Goal: Task Accomplishment & Management: Manage account settings

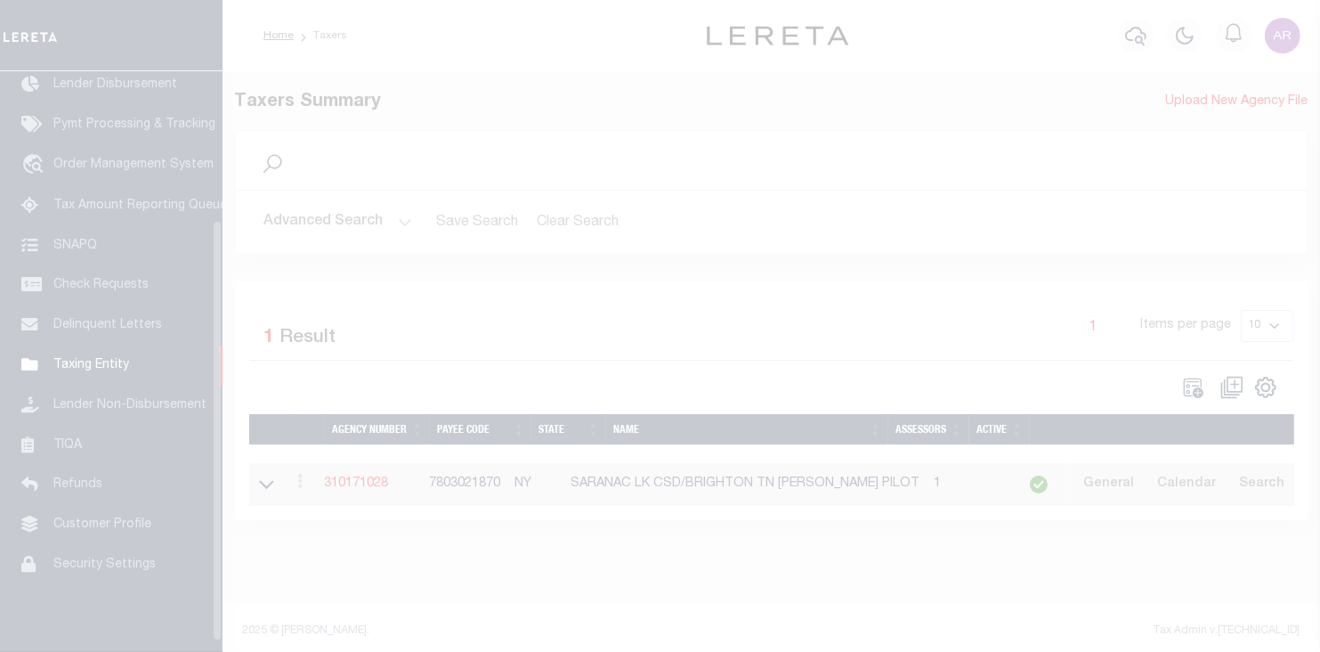
scroll to position [218, 0]
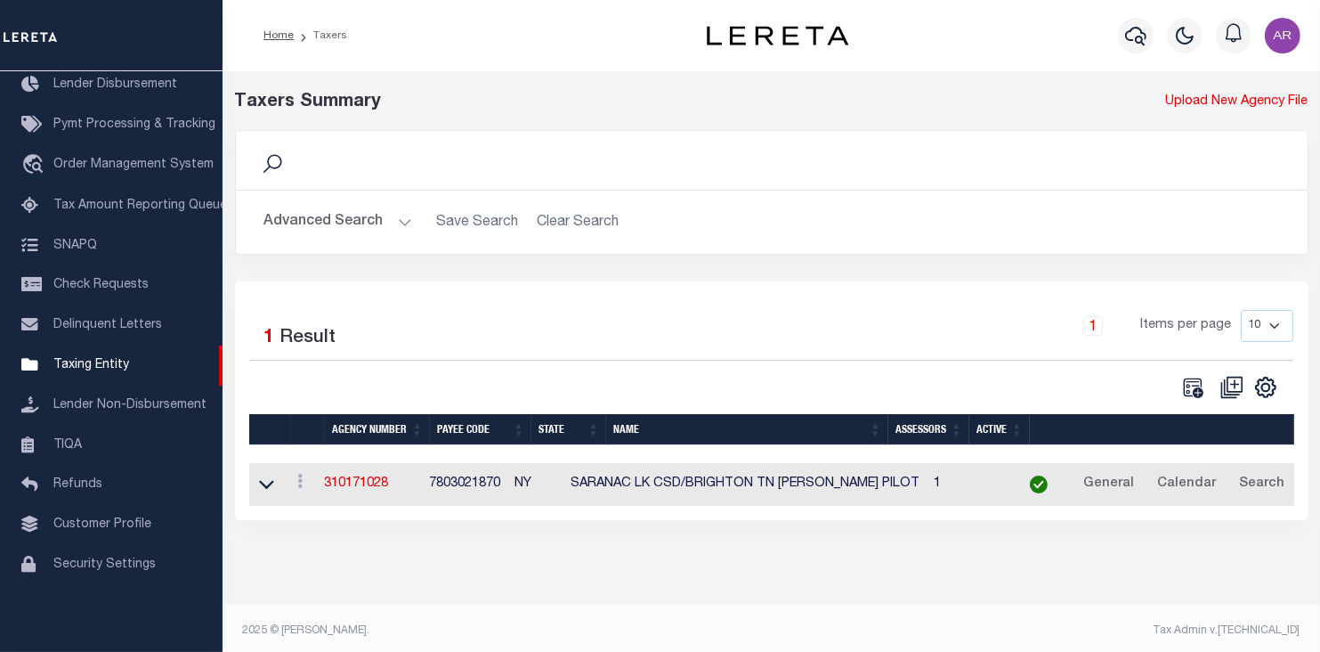
click at [400, 218] on button "Advanced Search" at bounding box center [338, 222] width 148 height 35
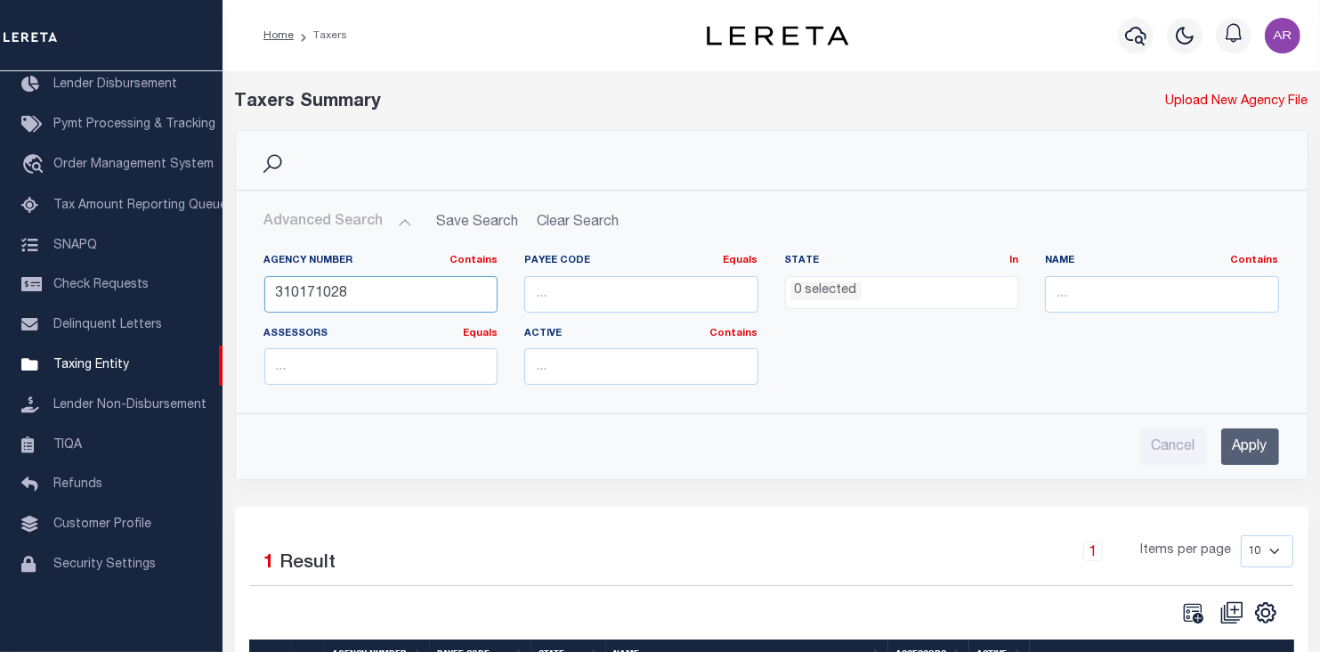
drag, startPoint x: 373, startPoint y: 294, endPoint x: 257, endPoint y: 304, distance: 116.1
click at [257, 304] on div "Agency Number Contains Contains Is 310171028" at bounding box center [381, 290] width 261 height 73
type input "270162701"
click at [1253, 444] on input "Apply" at bounding box center [1250, 446] width 58 height 36
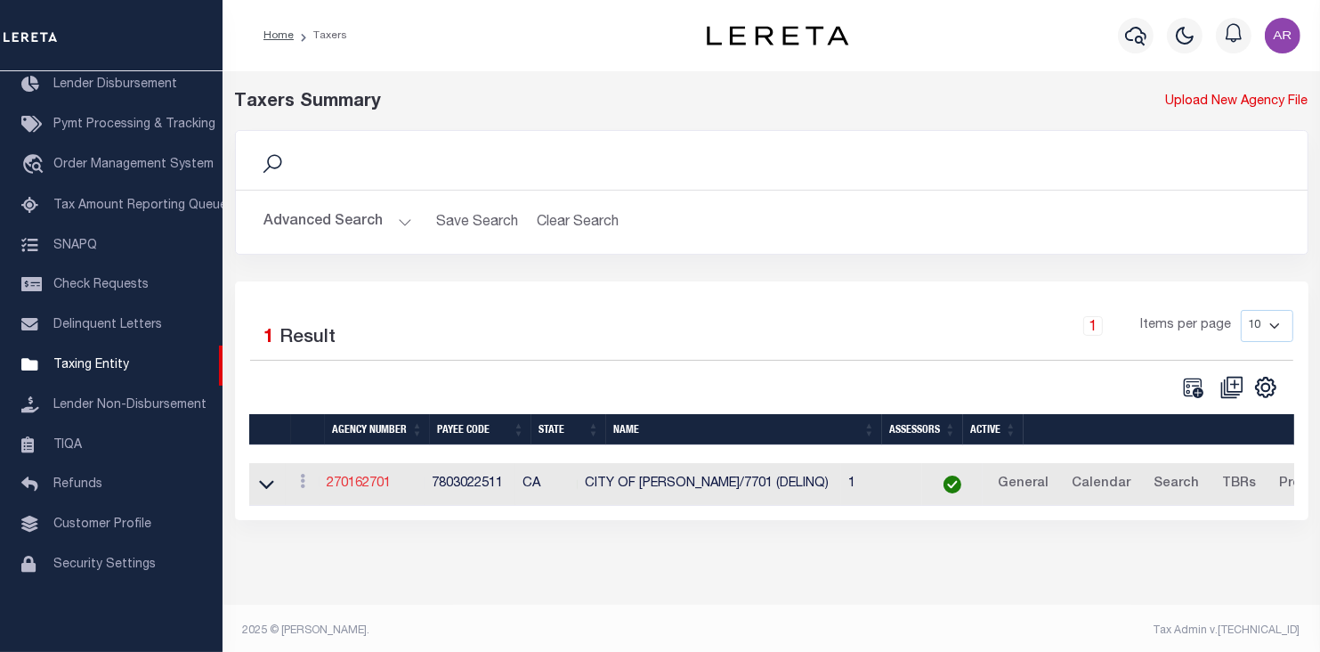
click at [374, 484] on link "270162701" at bounding box center [359, 483] width 64 height 12
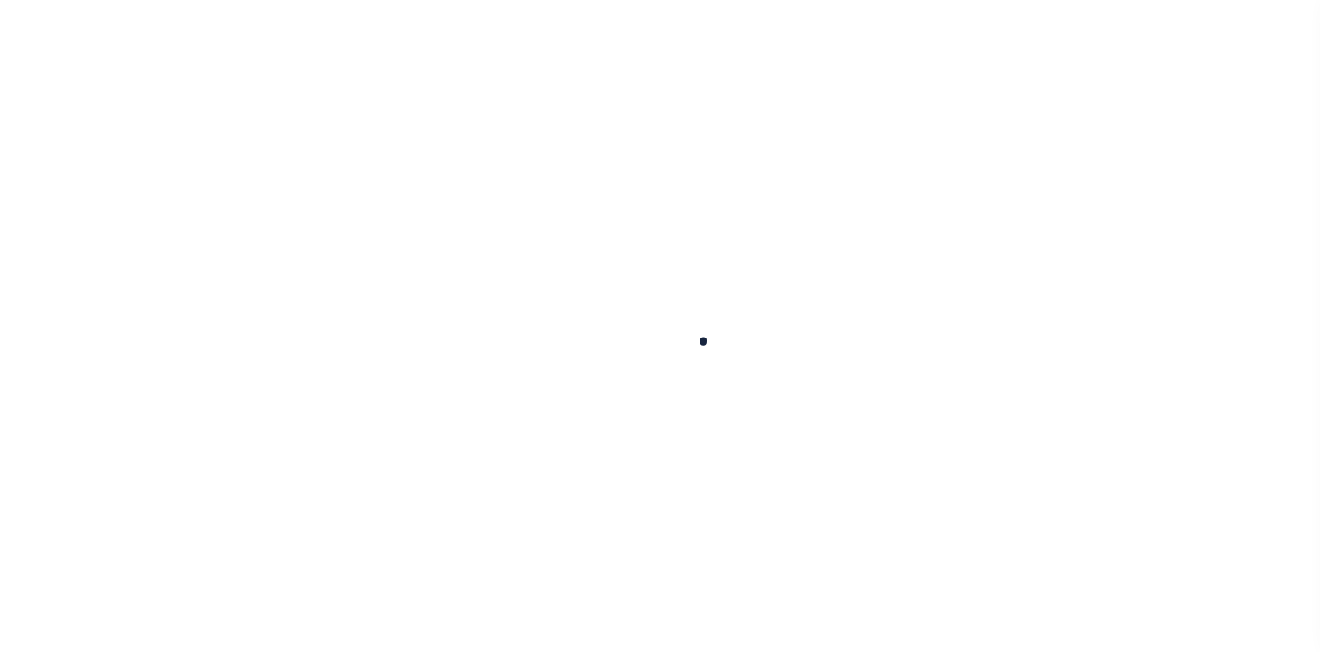
select select
checkbox input "false"
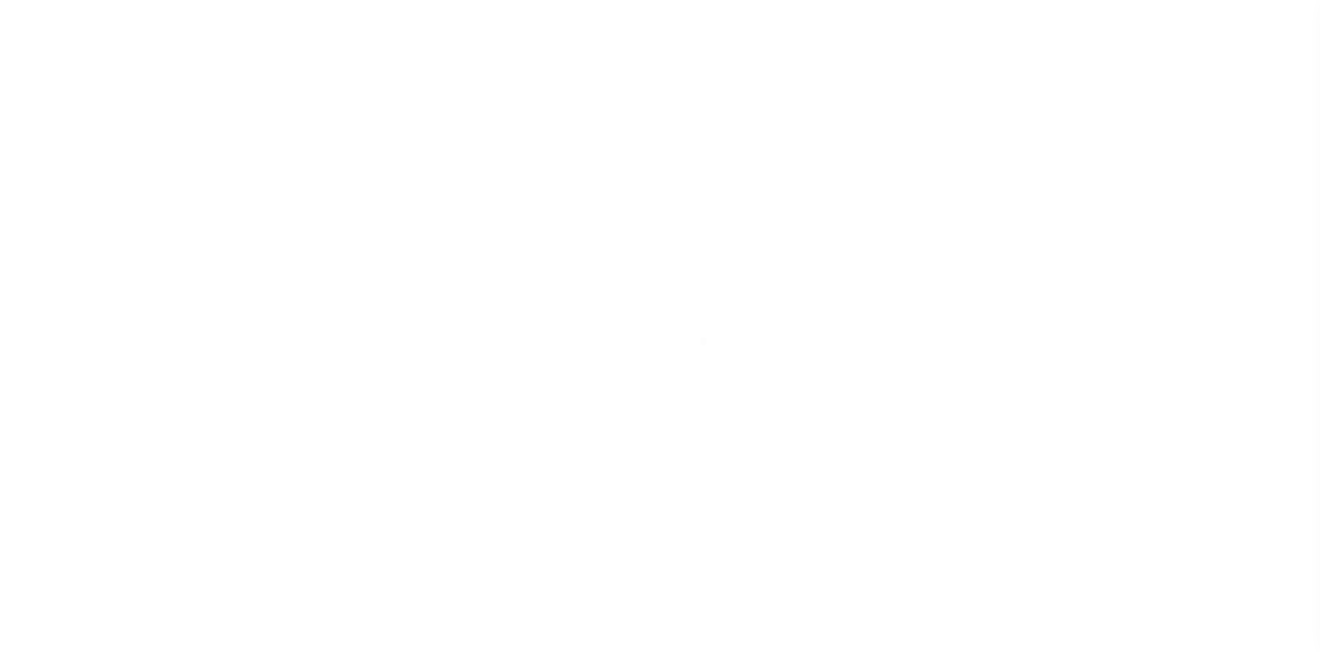
select select "2"
checkbox input "false"
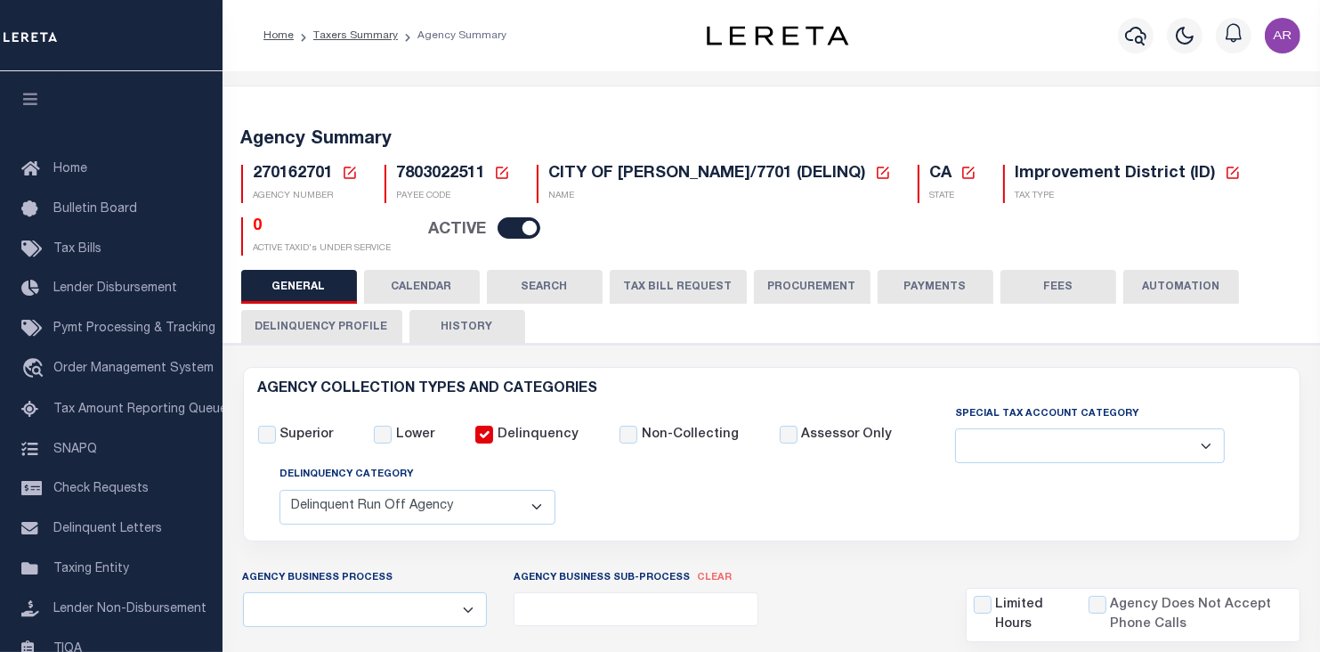
click at [891, 171] on icon at bounding box center [883, 173] width 16 height 16
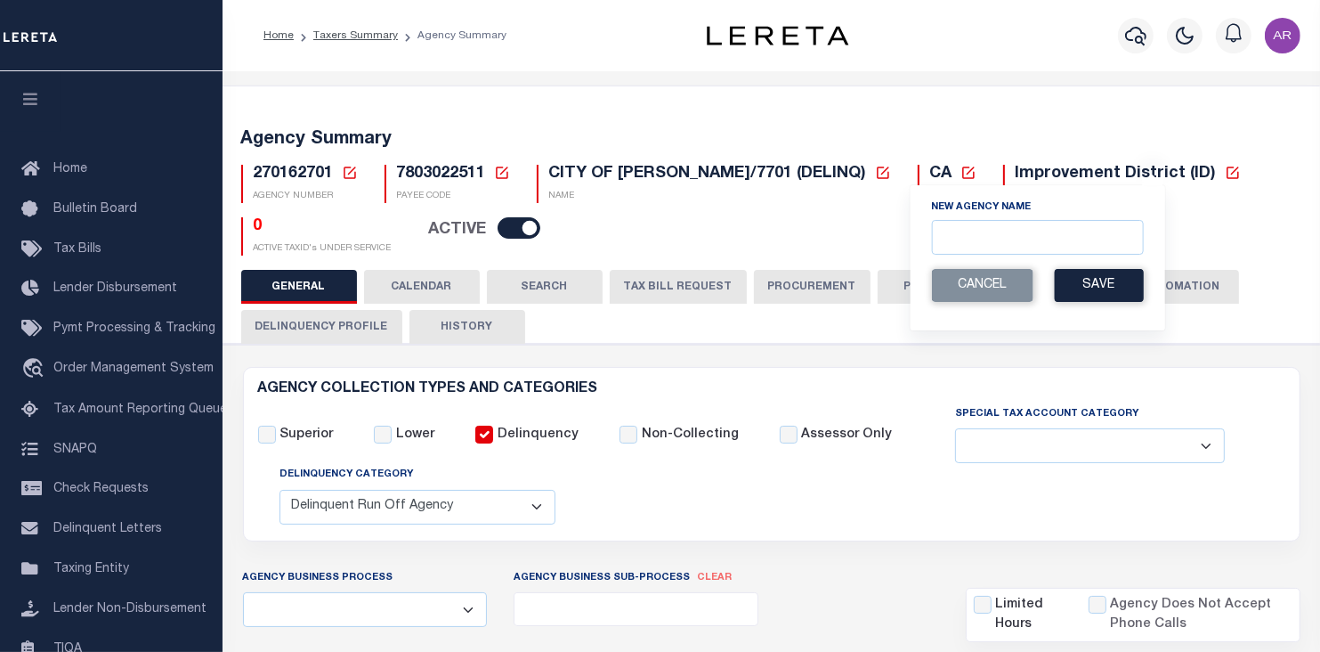
click at [1003, 117] on div "Agency Summary 270162701 Agency Number Edit Cancel Ok New Agency Number Cancel …" at bounding box center [772, 189] width 1104 height 162
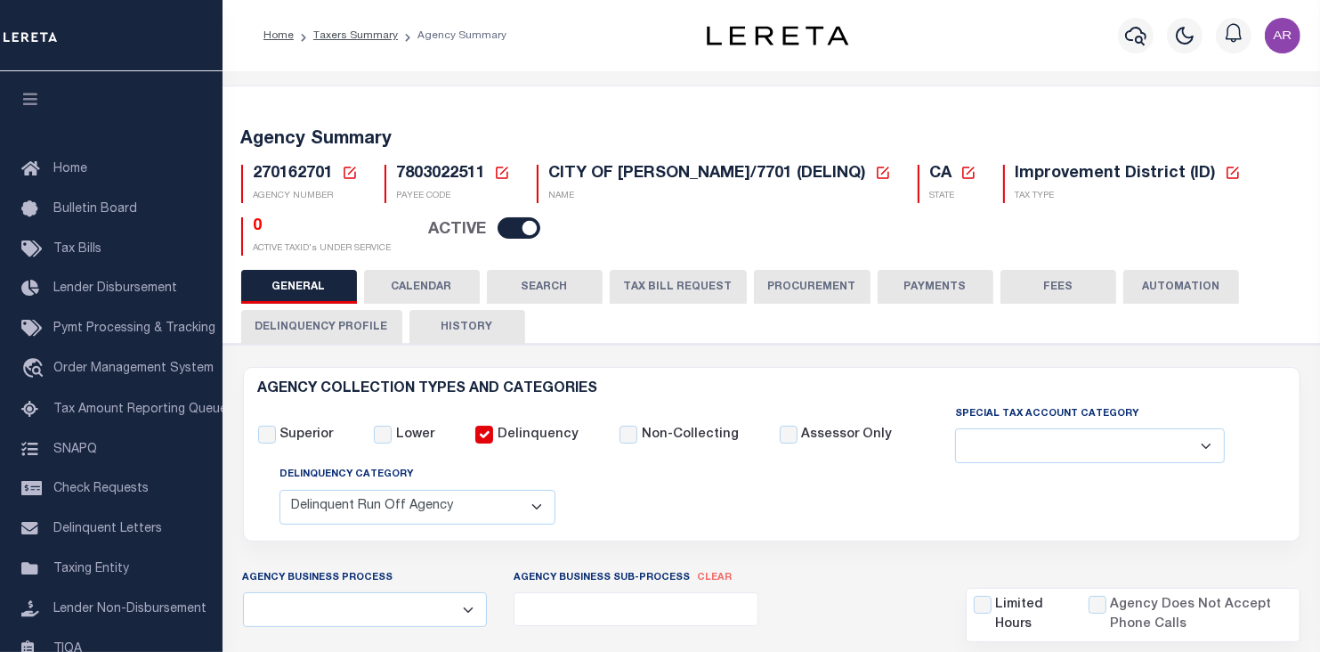
click at [523, 226] on input "checkbox" at bounding box center [519, 227] width 43 height 21
checkbox input "false"
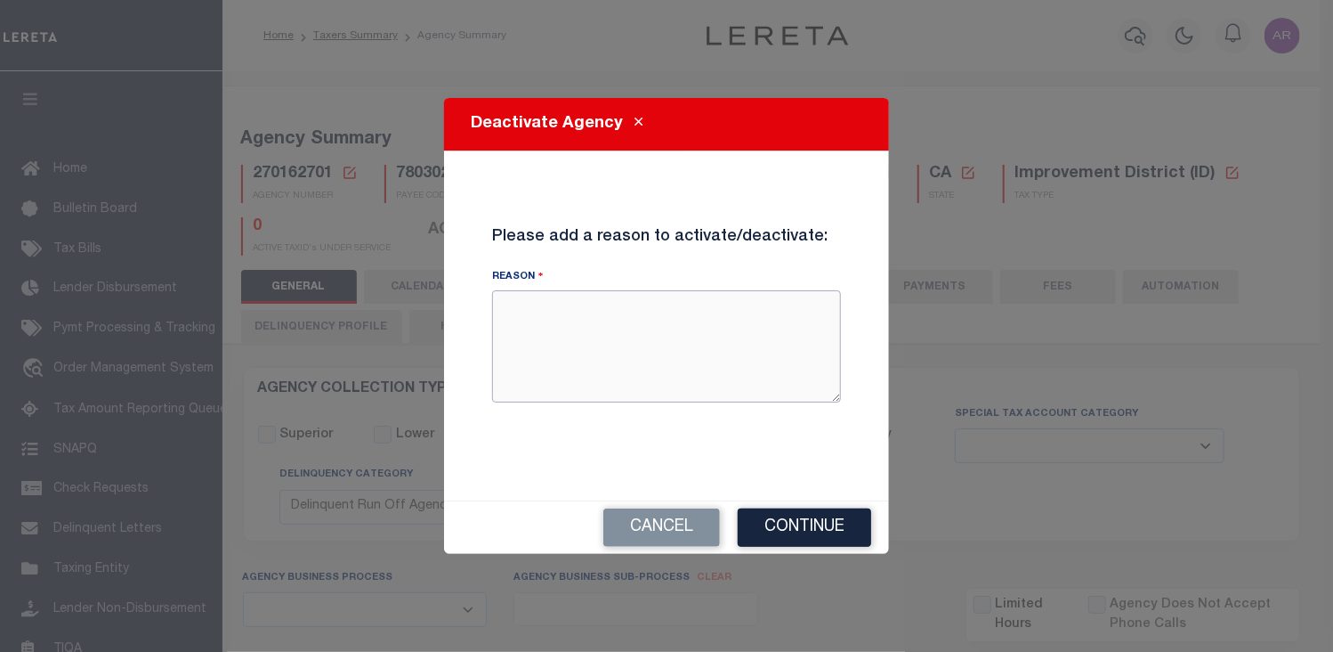
click at [557, 317] on textarea "Reason" at bounding box center [666, 346] width 349 height 112
drag, startPoint x: 502, startPoint y: 303, endPoint x: 761, endPoint y: 310, distance: 259.1
click at [761, 310] on textarea "District has matured and is now paid in full." at bounding box center [666, 346] width 349 height 112
type textarea "District has matured and is now paid in full."
click at [819, 531] on button "Continue" at bounding box center [805, 527] width 134 height 38
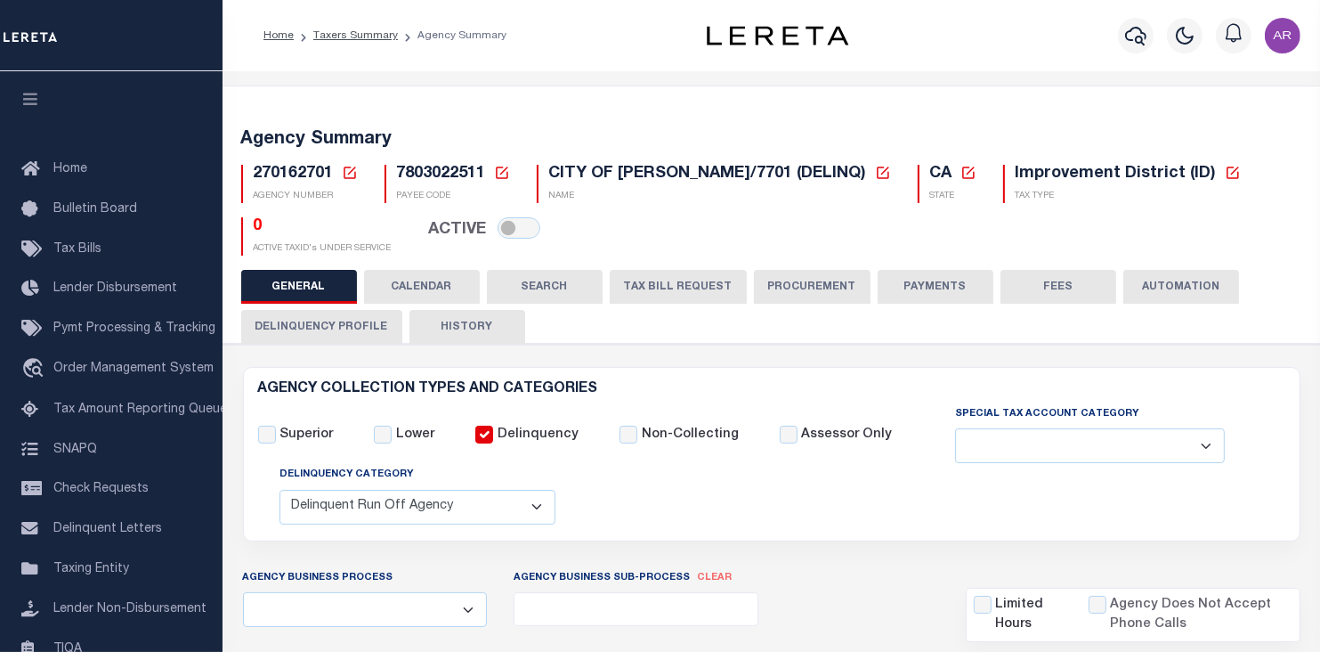
click at [768, 223] on div "270162701 Agency Number Edit Cancel Ok" at bounding box center [772, 202] width 1088 height 105
click at [891, 170] on icon at bounding box center [883, 173] width 16 height 16
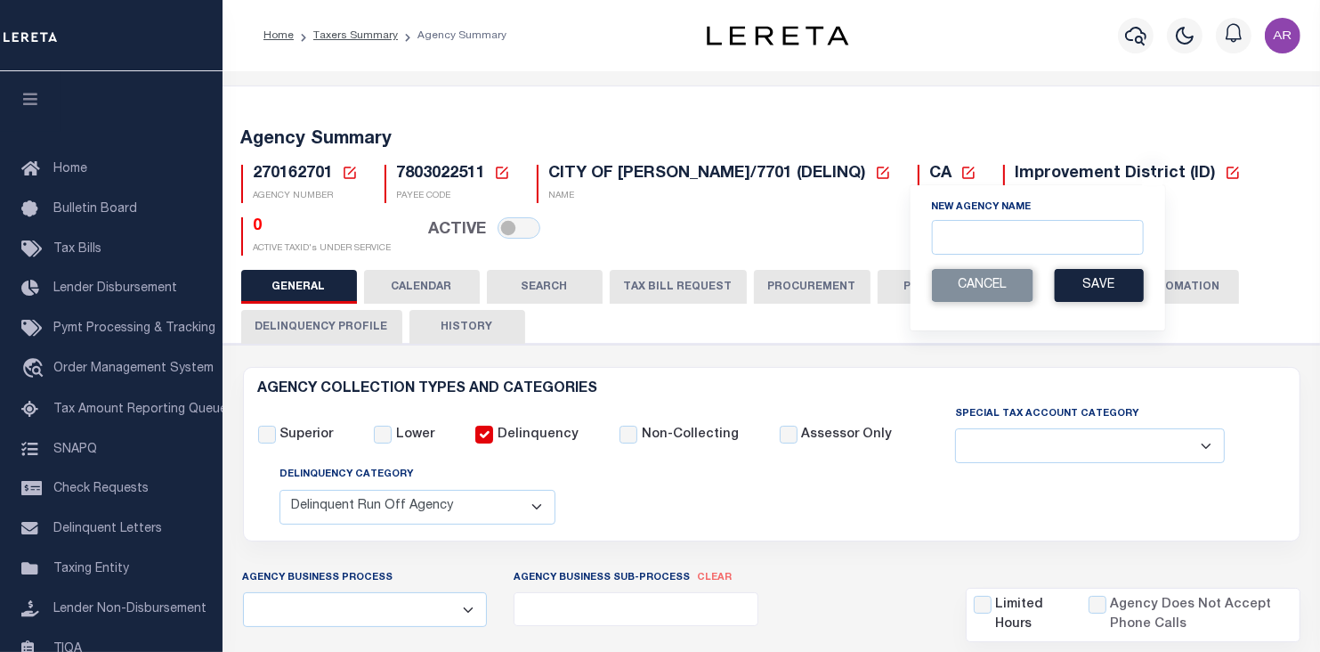
click at [1031, 36] on div "Profile Sign out" at bounding box center [1086, 35] width 441 height 62
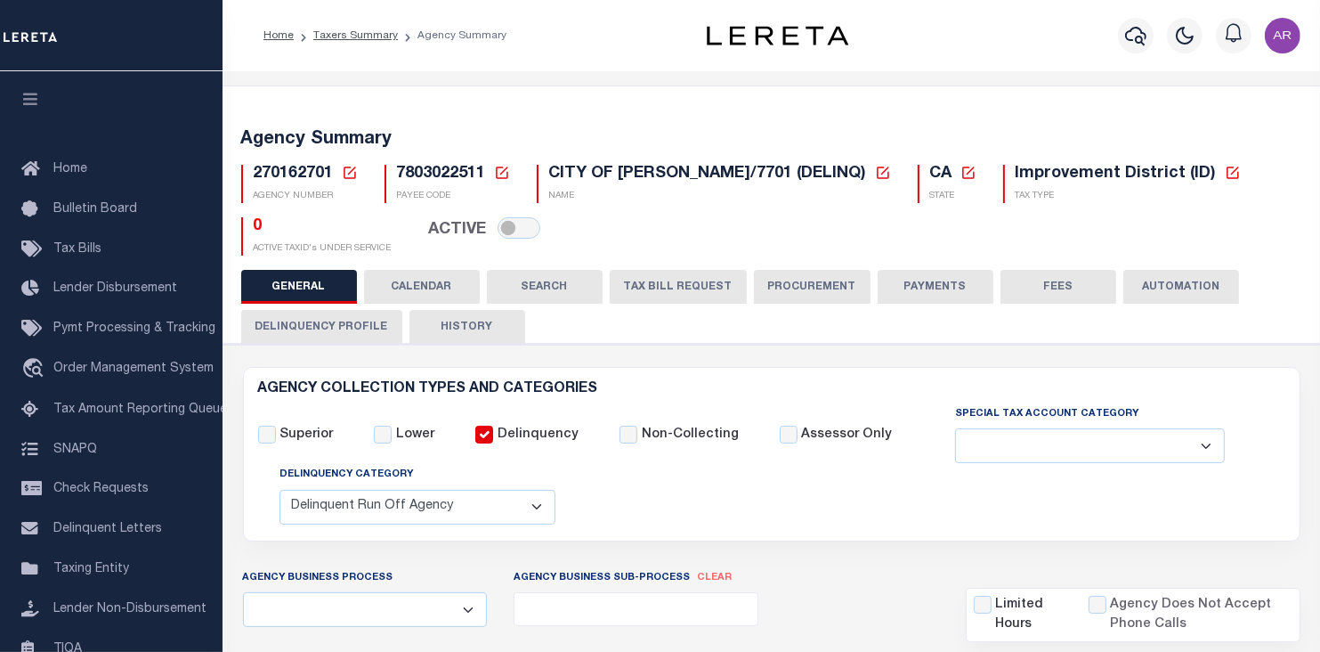
click at [983, 34] on div "Profile Sign out" at bounding box center [1086, 35] width 441 height 62
click at [891, 174] on icon at bounding box center [883, 173] width 16 height 16
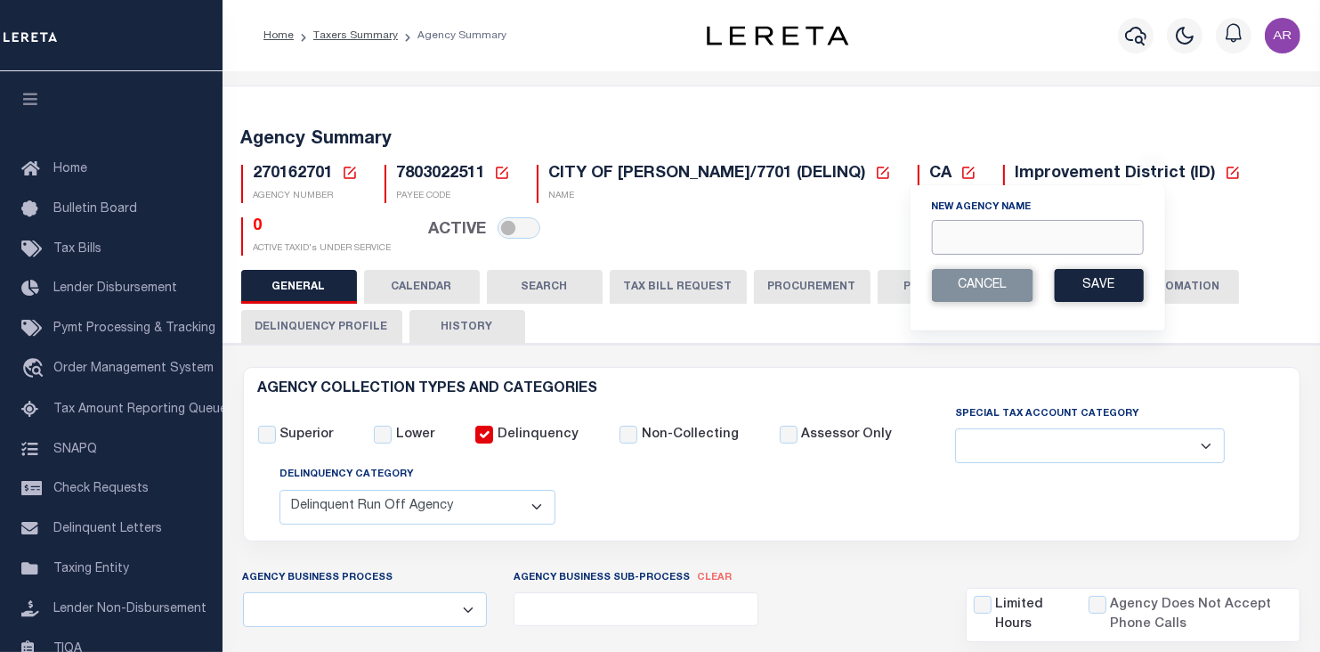
click at [943, 231] on input "New Agency Name" at bounding box center [1037, 237] width 212 height 35
paste input "CITY OF RENO SOMERSETT/7701 (IAA)"
type input "CITY OF RENO SOMERSETT/7701 (IAA)"
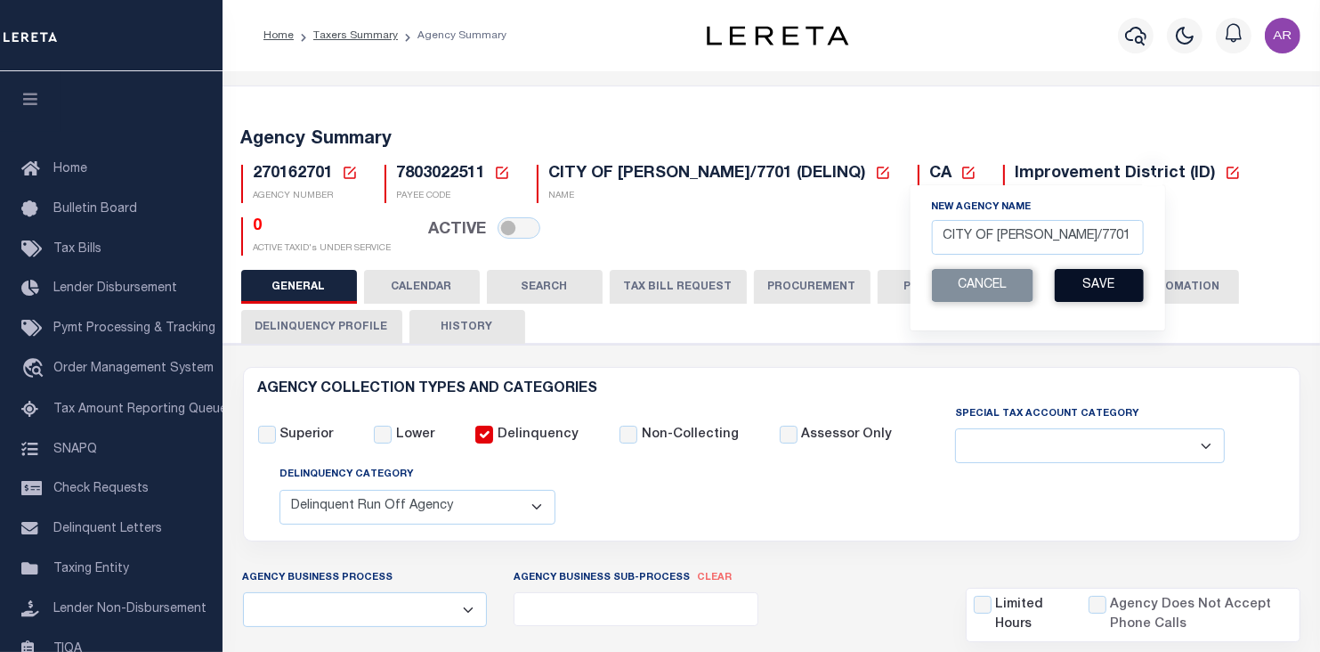
click at [1115, 287] on button "Save" at bounding box center [1098, 285] width 89 height 33
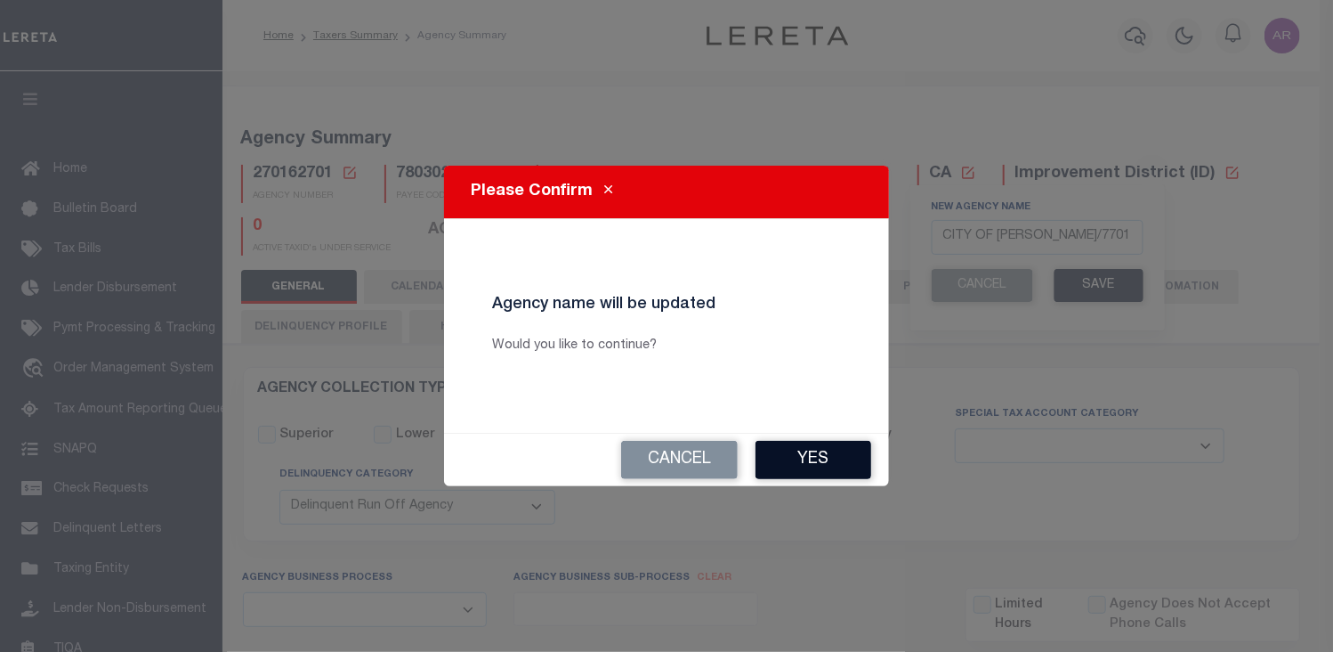
click at [838, 462] on button "Yes" at bounding box center [814, 460] width 116 height 38
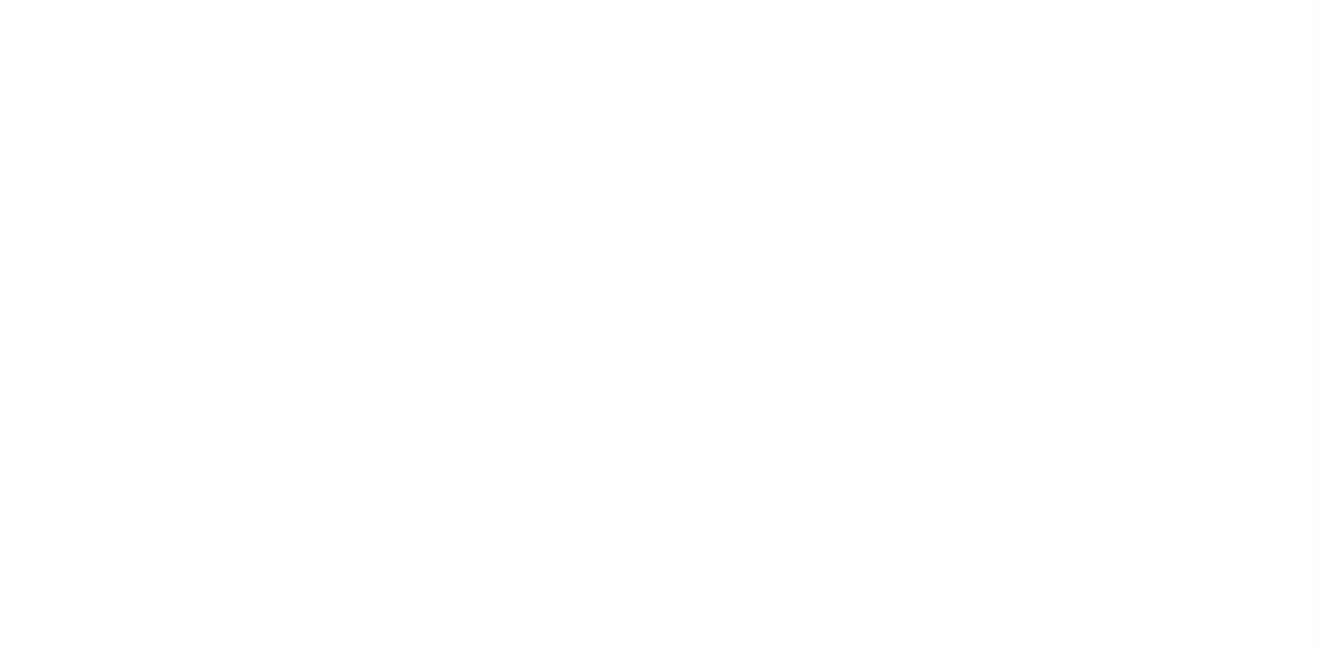
select select "2"
select select
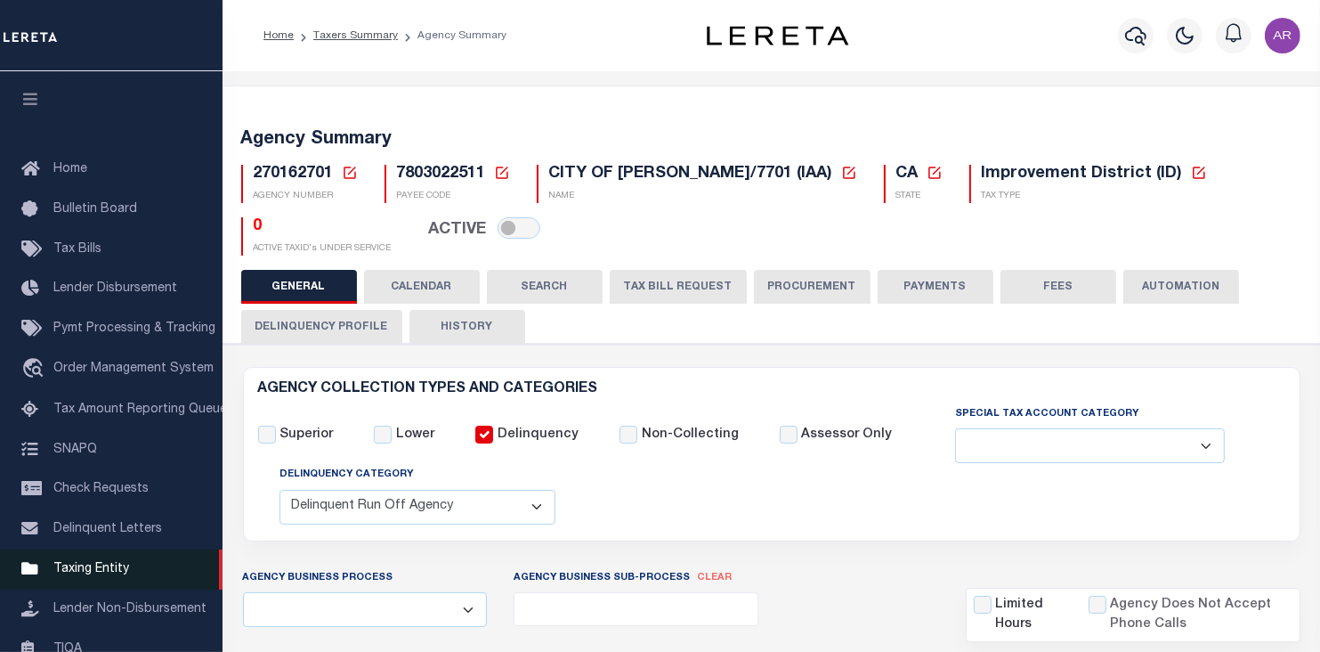
click at [93, 575] on span "Taxing Entity" at bounding box center [91, 569] width 76 height 12
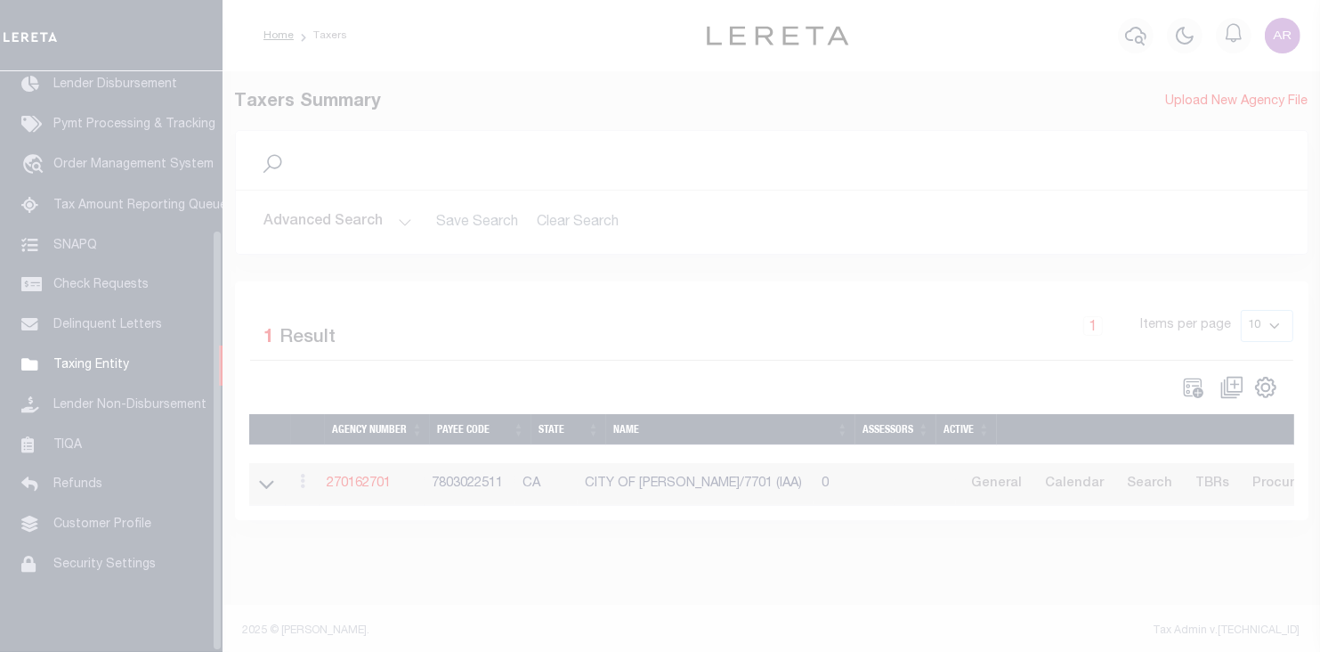
scroll to position [218, 0]
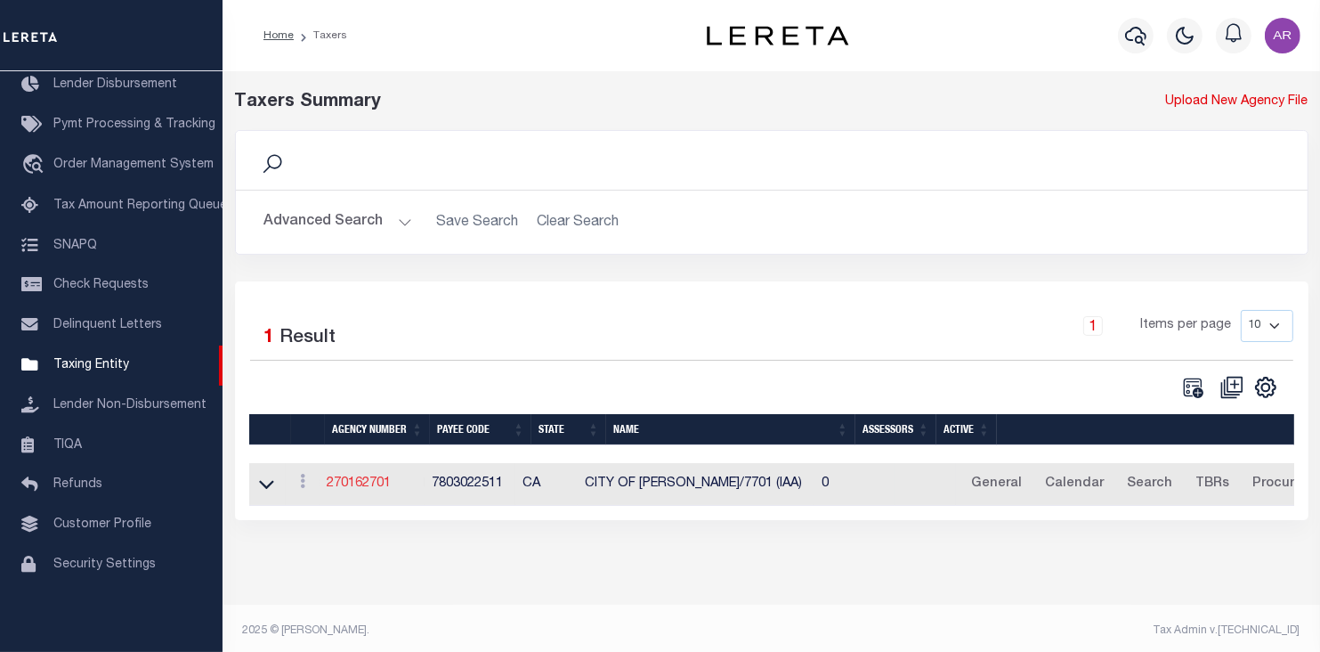
click at [377, 483] on link "270162701" at bounding box center [359, 483] width 64 height 12
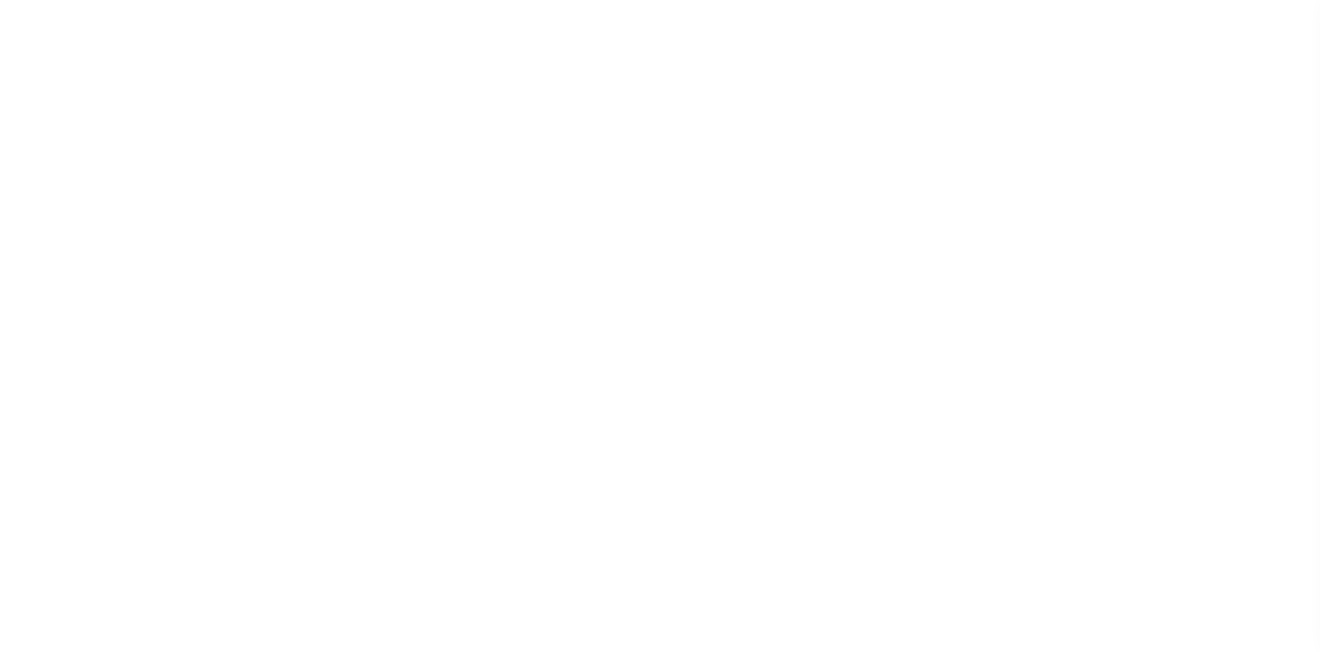
select select "2"
select select
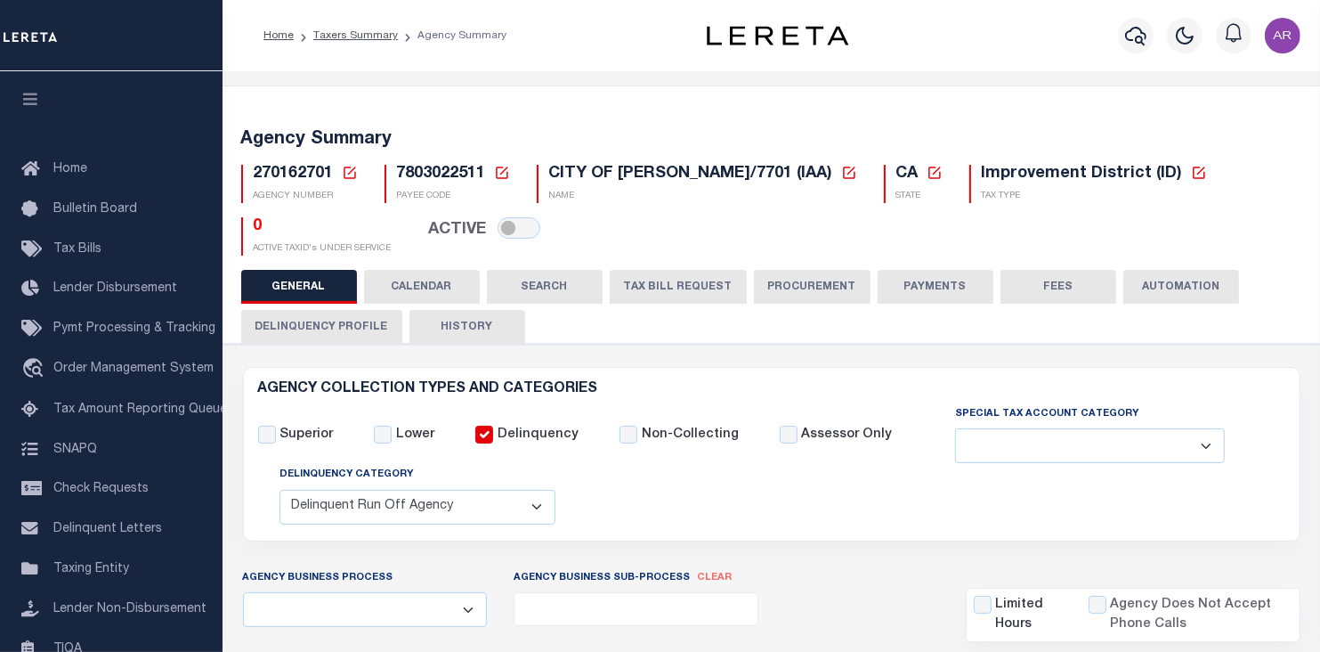
click at [943, 168] on icon at bounding box center [935, 173] width 16 height 16
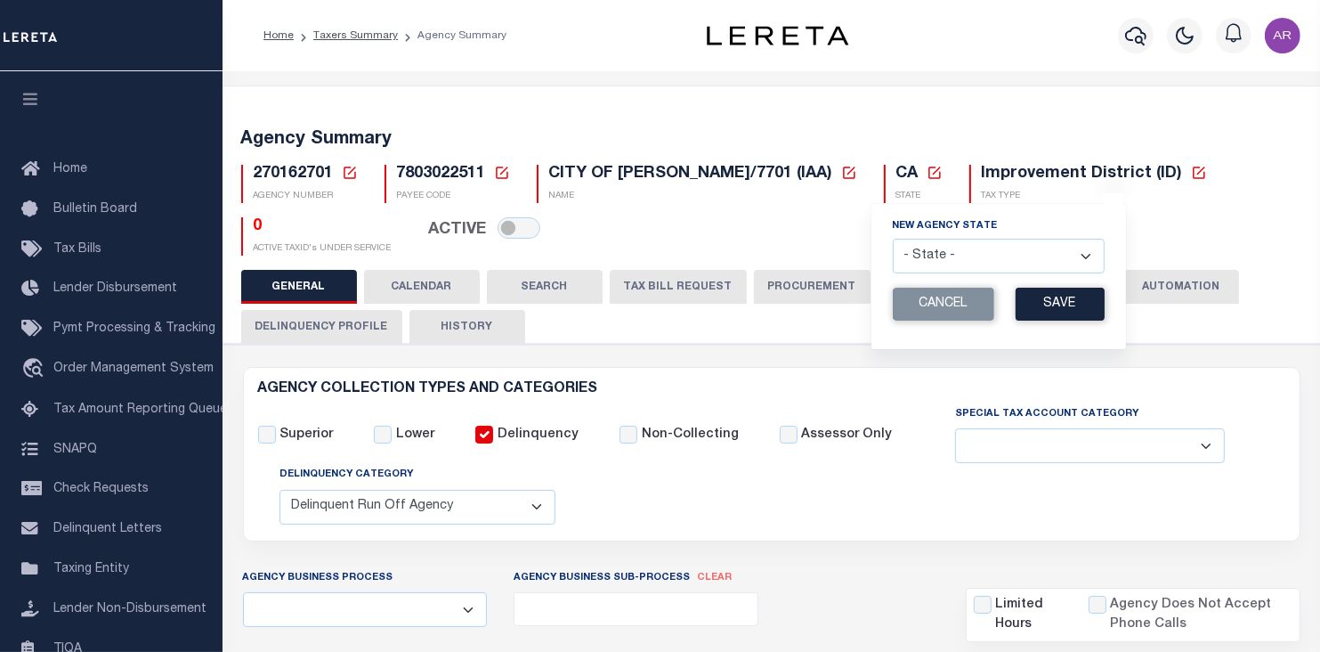
click at [1105, 253] on select "- State - AK AL AR AZ CA CO CT DC DE FL GA GU HI IA ID IL IN KS KY LA MA MD ME …" at bounding box center [999, 256] width 212 height 35
select select "NV"
click at [907, 239] on select "- State - AK AL AR AZ CA CO CT DC DE FL GA GU HI IA ID IL IN KS KY LA MA MD ME …" at bounding box center [999, 256] width 212 height 35
click at [1090, 305] on button "Save" at bounding box center [1060, 304] width 89 height 33
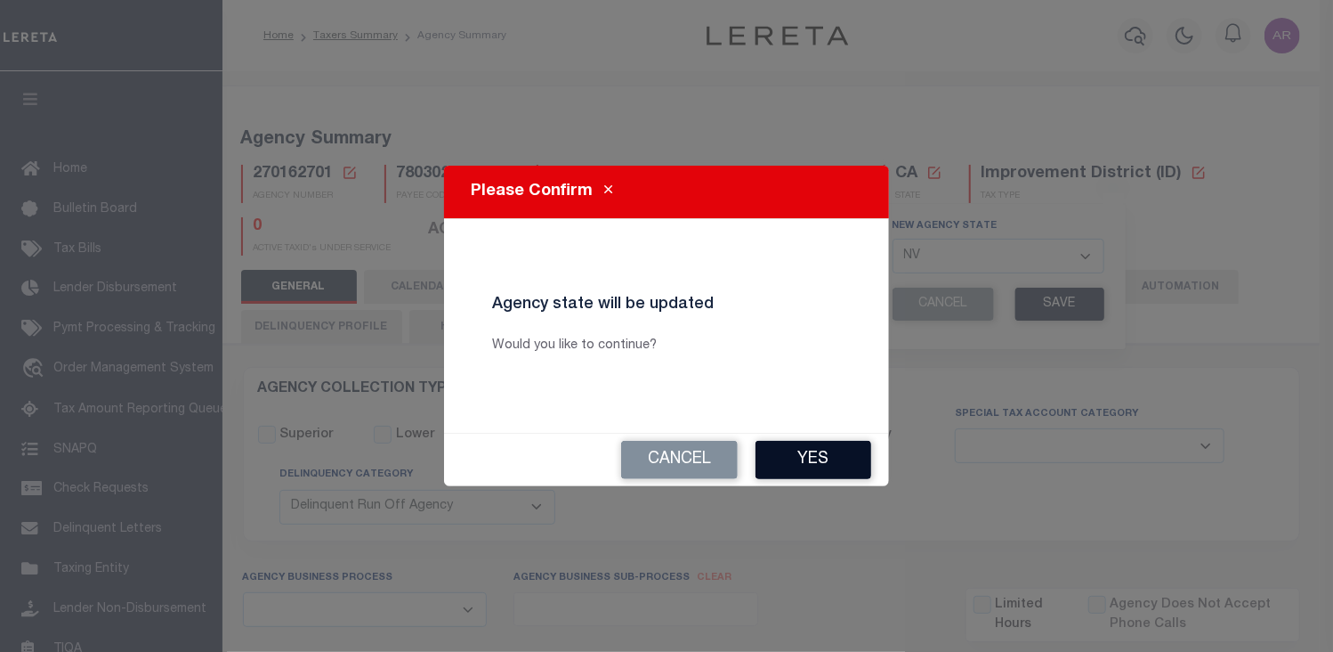
click at [813, 465] on button "Yes" at bounding box center [814, 460] width 116 height 38
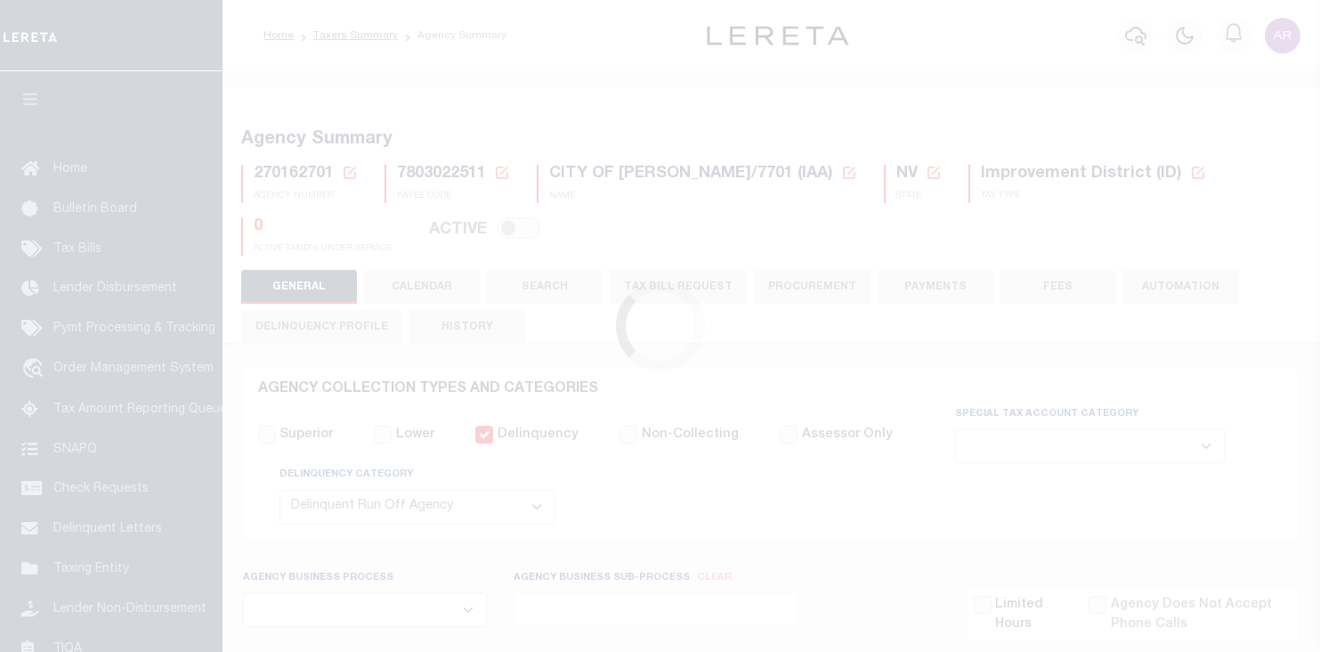
select select "2"
select select
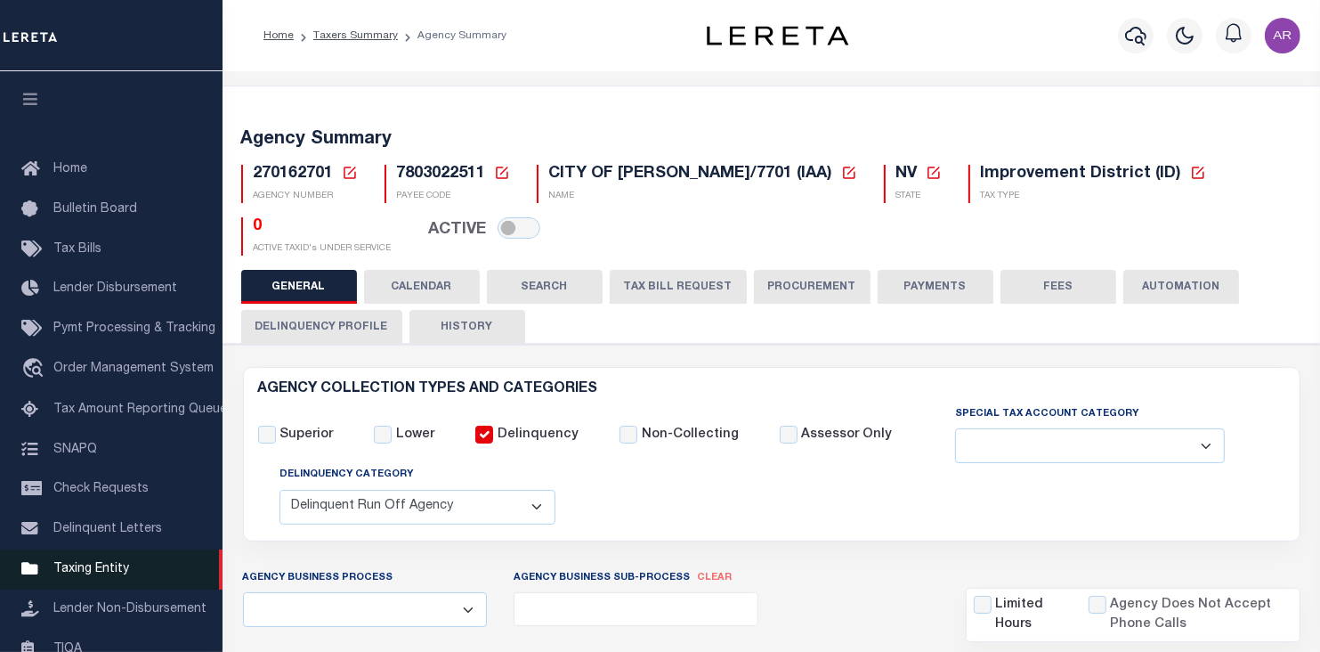
click at [103, 575] on span "Taxing Entity" at bounding box center [91, 569] width 76 height 12
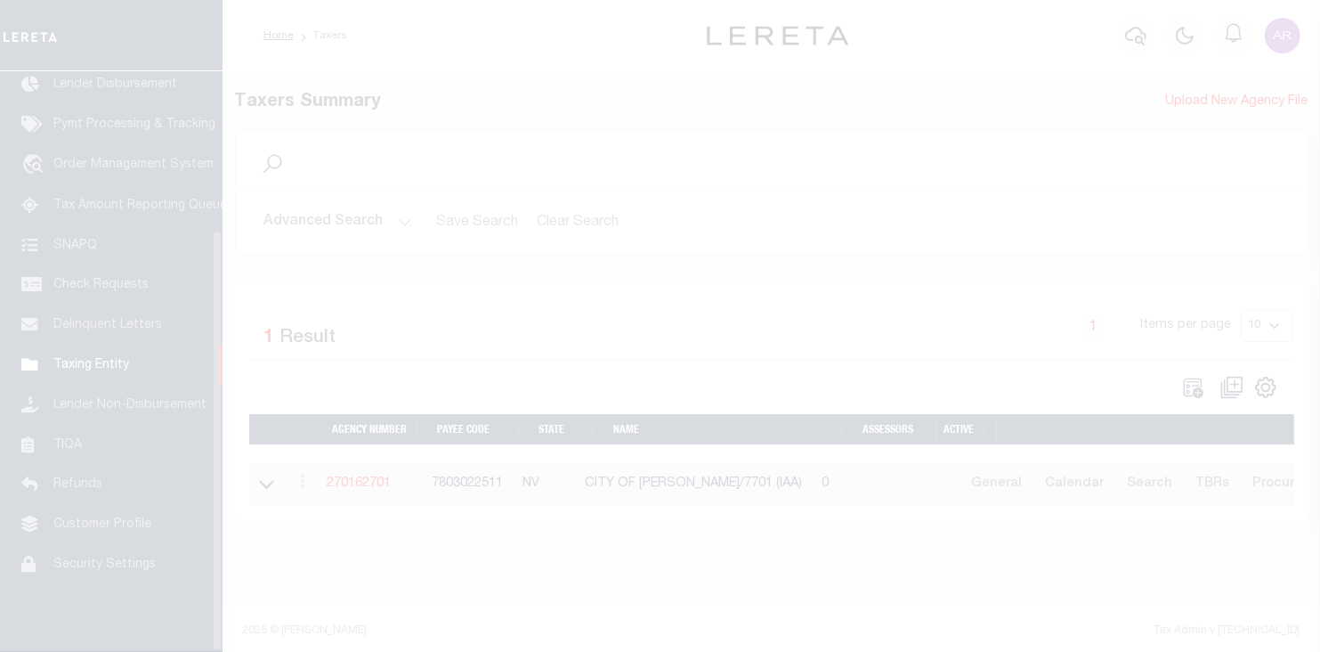
scroll to position [218, 0]
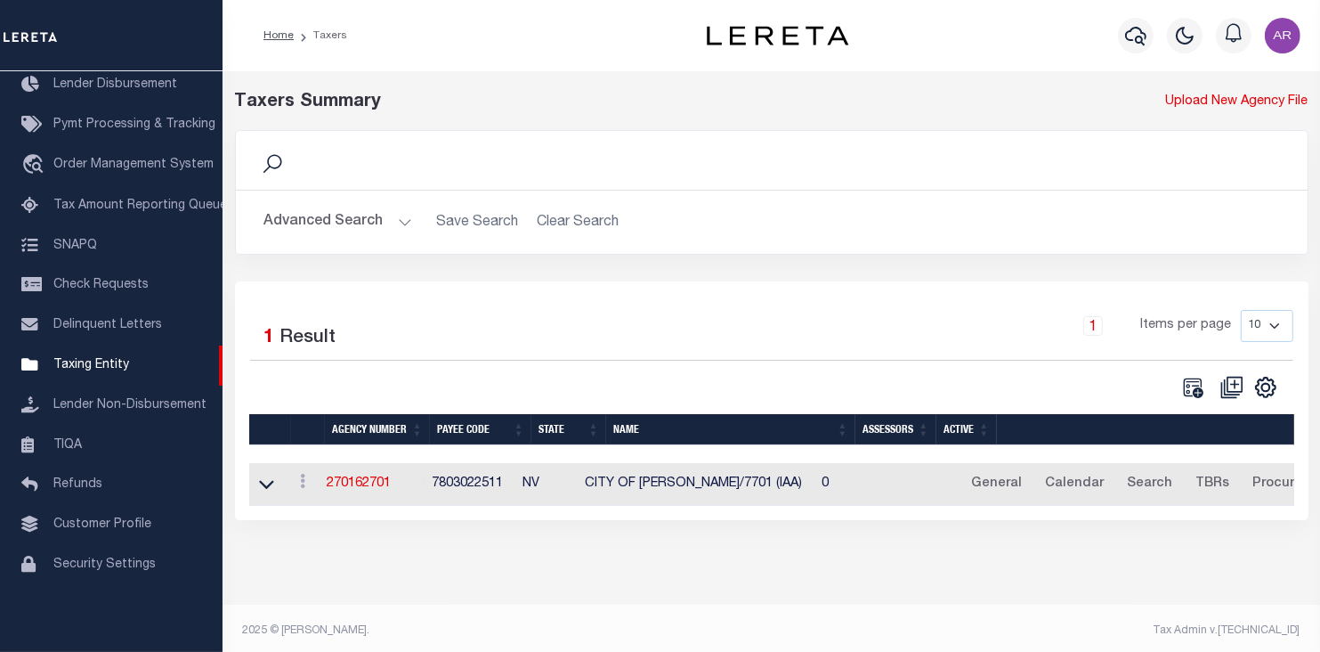
click at [402, 220] on button "Advanced Search" at bounding box center [338, 222] width 148 height 35
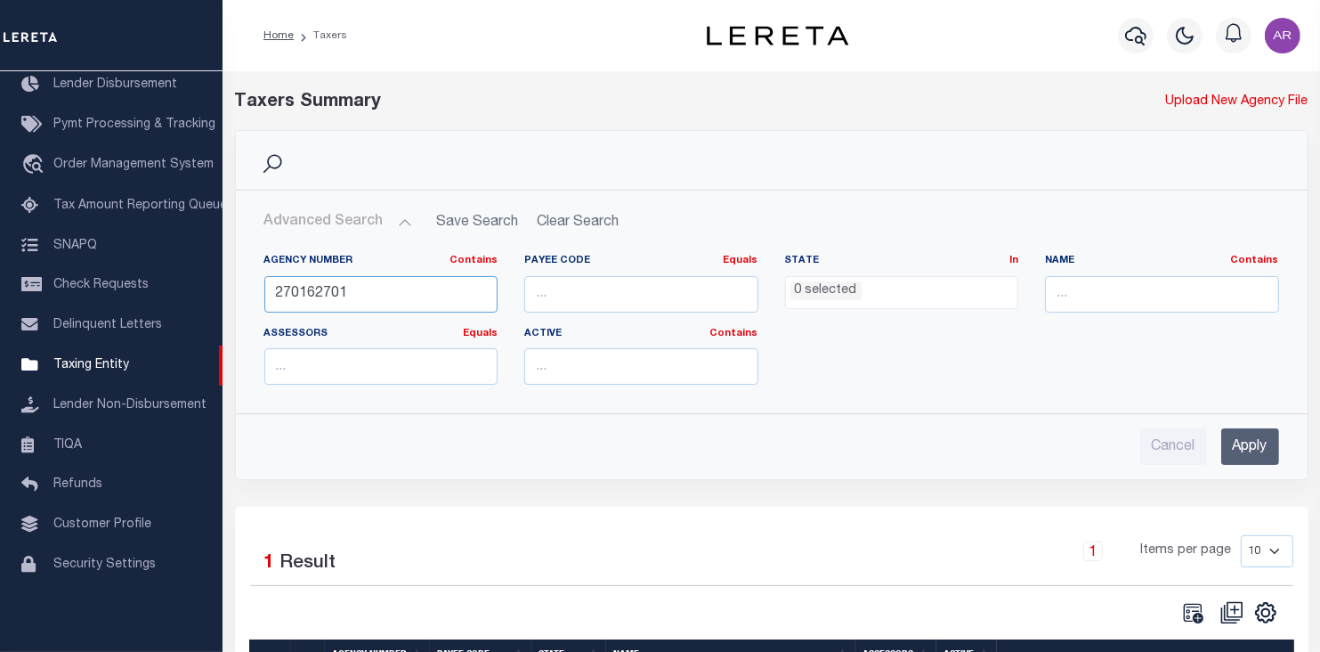
drag, startPoint x: 317, startPoint y: 295, endPoint x: 398, endPoint y: 295, distance: 81.0
click at [398, 295] on input "270162701" at bounding box center [381, 294] width 234 height 36
type input "270161564"
click at [1255, 449] on input "Apply" at bounding box center [1250, 446] width 58 height 36
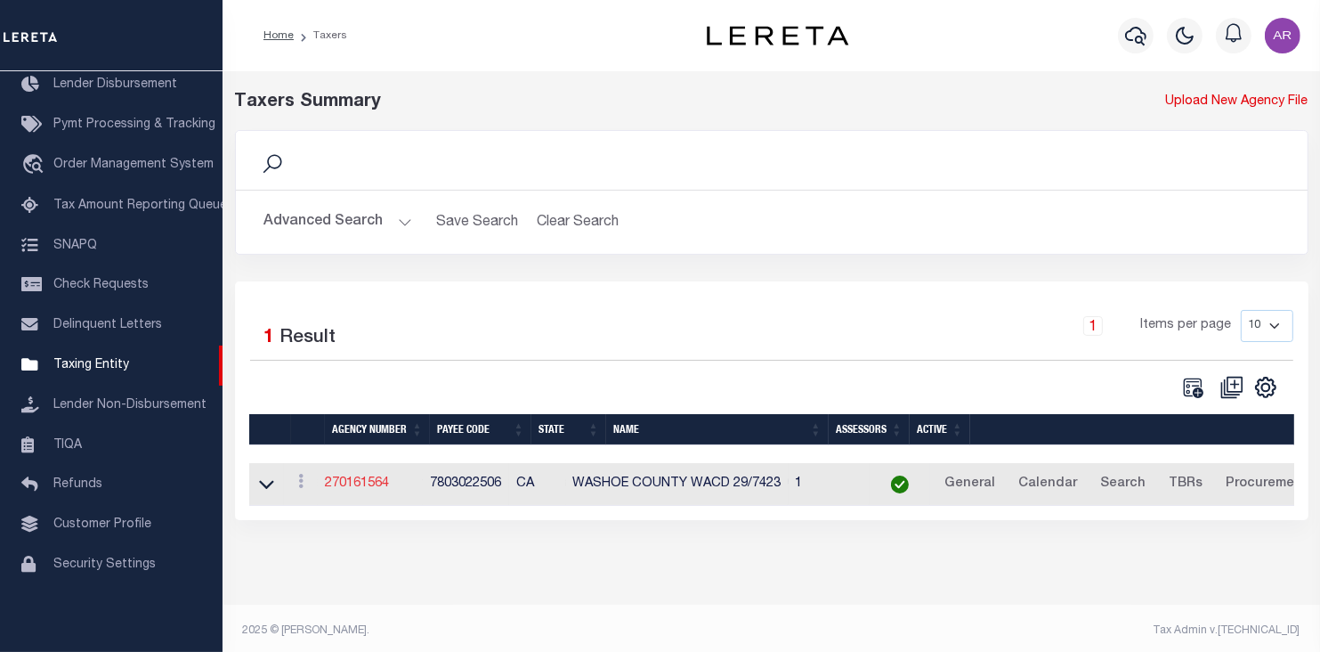
click at [383, 482] on link "270161564" at bounding box center [357, 483] width 64 height 12
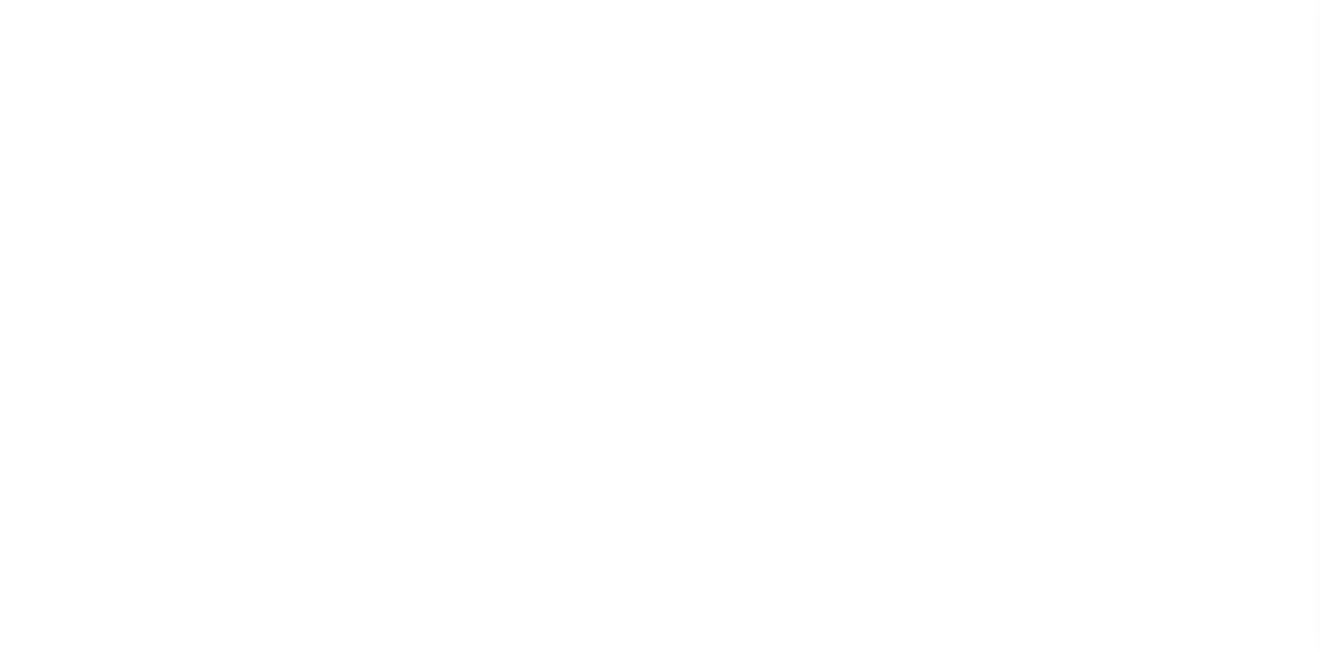
select select "1"
select select
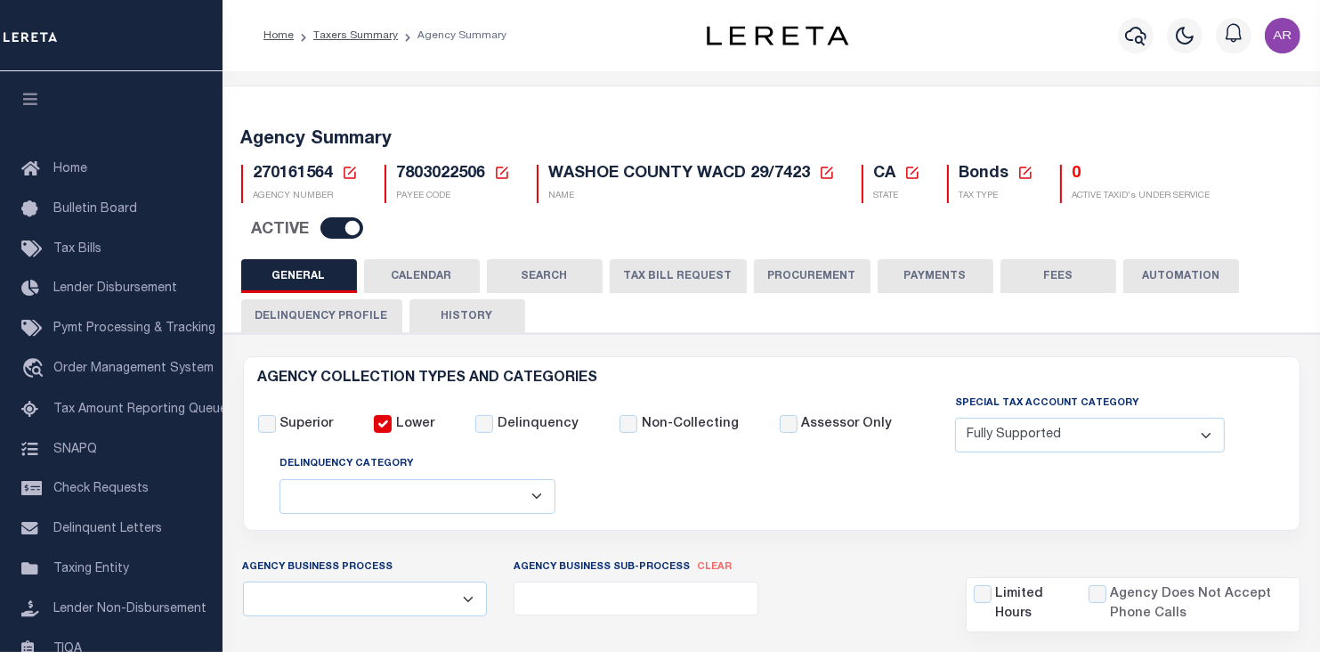
click at [914, 168] on icon at bounding box center [912, 173] width 16 height 16
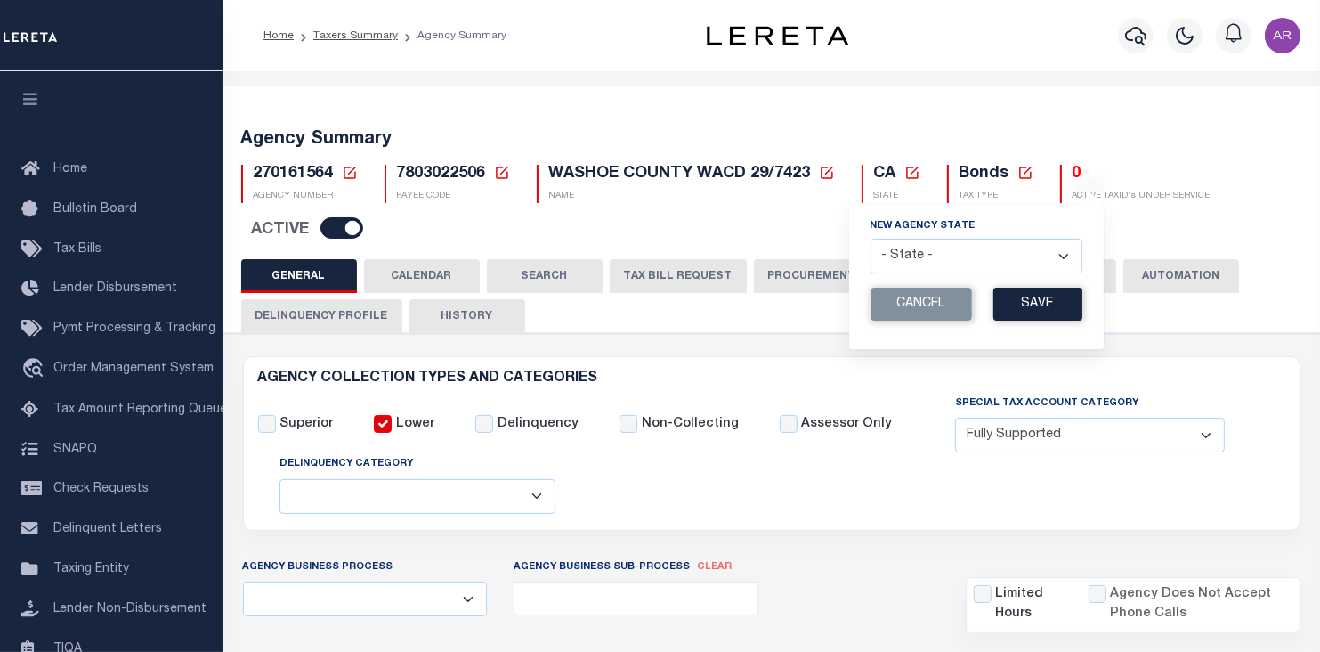
click at [1066, 259] on select "- State - AK AL AR AZ CA CO CT DC DE FL GA GU HI IA ID IL IN KS KY LA MA MD ME …" at bounding box center [977, 256] width 212 height 35
select select "NV"
click at [871, 239] on select "- State - AK AL AR AZ CA CO CT DC DE FL GA GU HI IA ID IL IN KS KY LA MA MD ME …" at bounding box center [977, 256] width 212 height 35
click at [1040, 302] on button "Save" at bounding box center [1037, 304] width 89 height 33
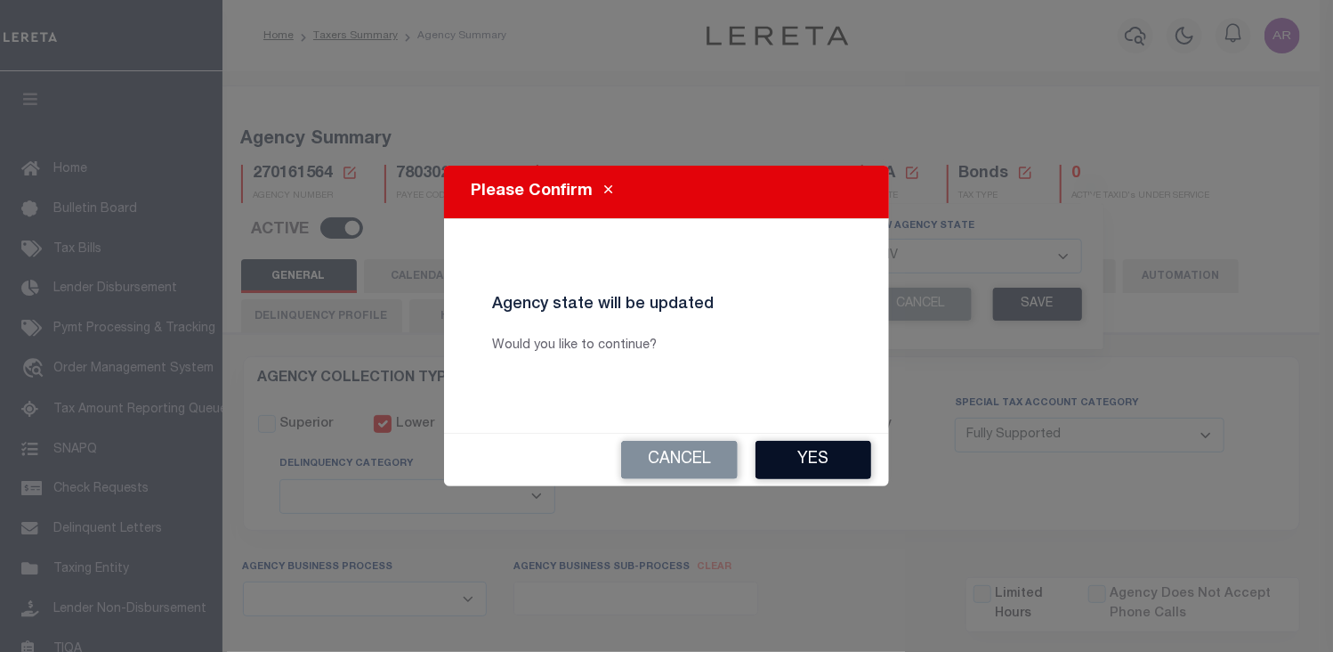
click at [840, 458] on button "Yes" at bounding box center [814, 460] width 116 height 38
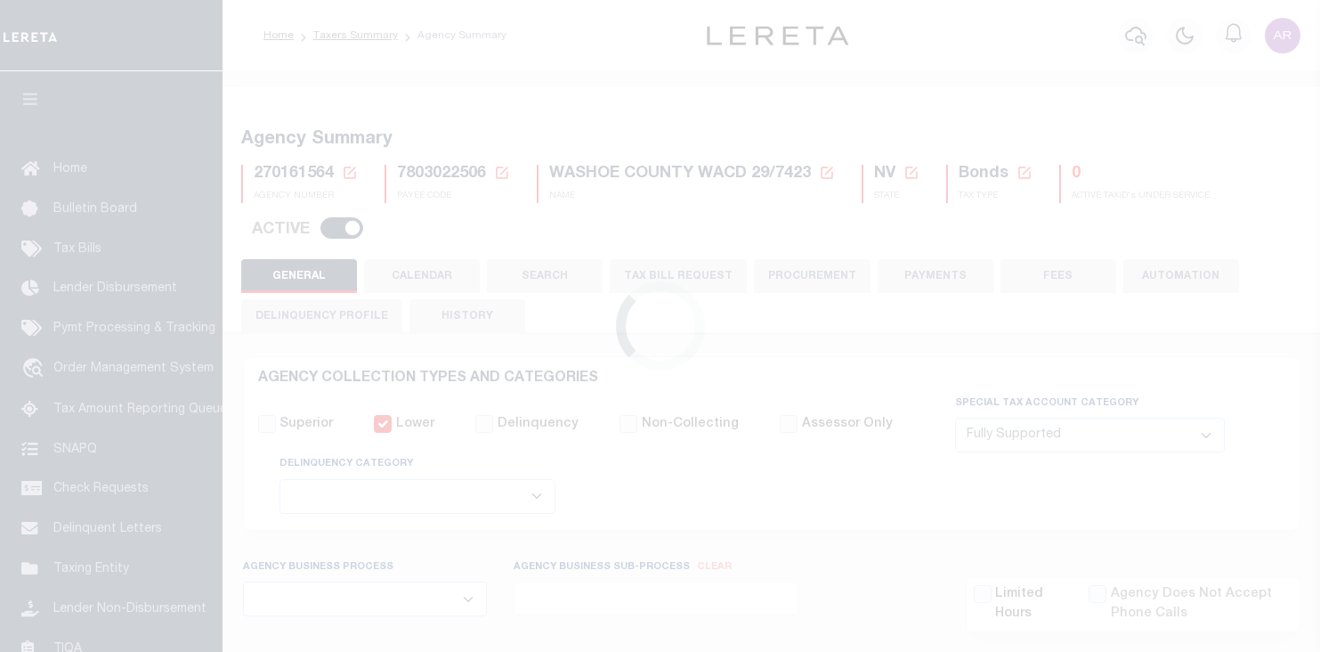
select select "1"
select select
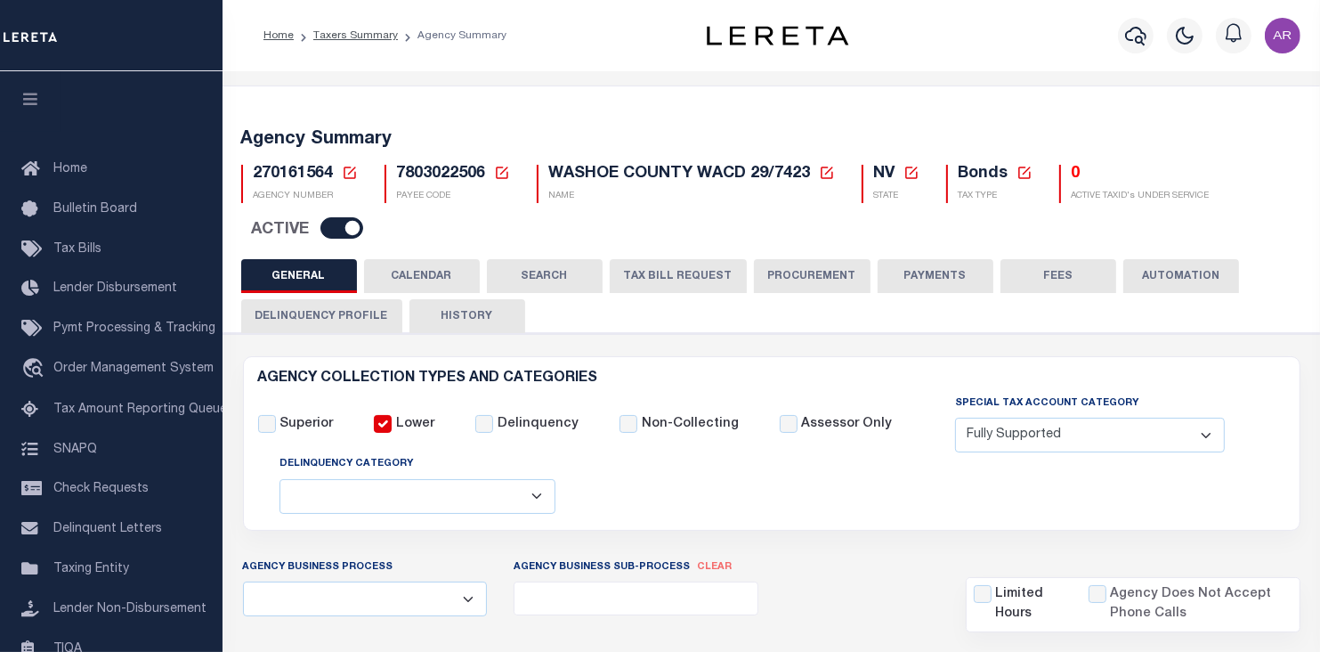
click at [1004, 40] on div "Profile Sign out" at bounding box center [1086, 35] width 441 height 62
click at [826, 172] on icon at bounding box center [827, 172] width 12 height 12
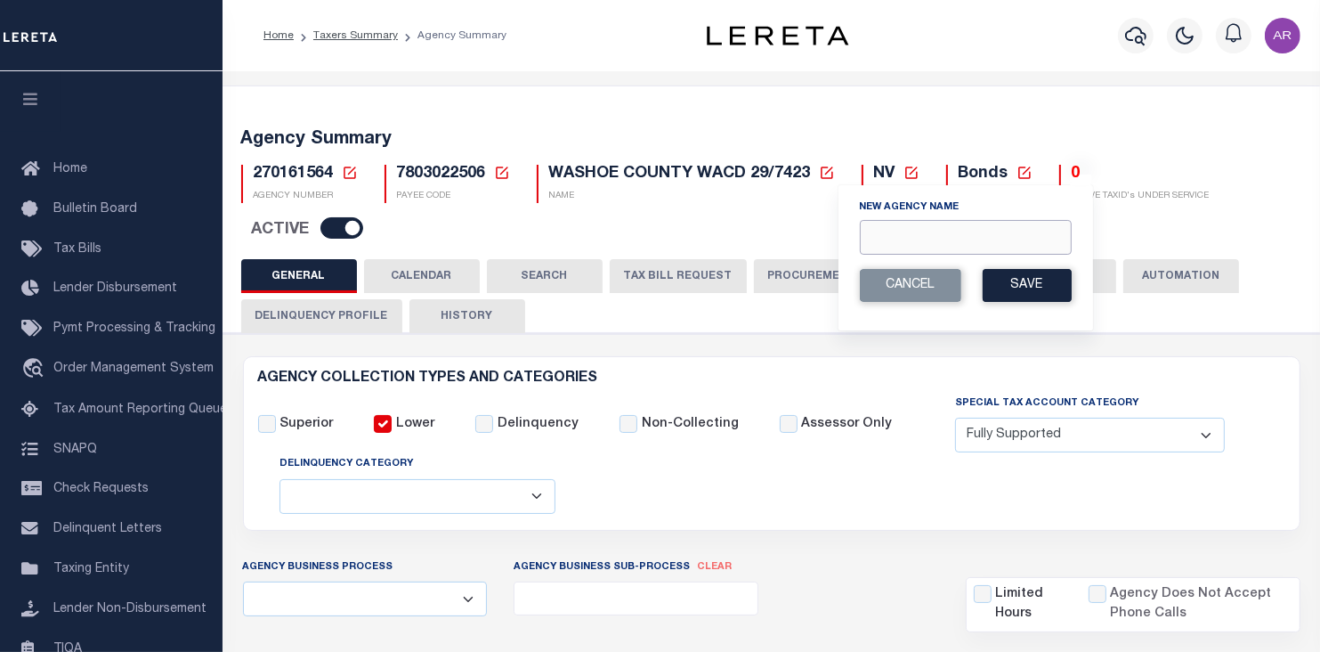
click at [871, 238] on input "New Agency Name" at bounding box center [966, 237] width 212 height 35
paste input "WASHOE COUNTY WACD 29/7423(INACTIVE)"
type input "WASHOE COUNTY WACD 29/7423(INACTIVE)"
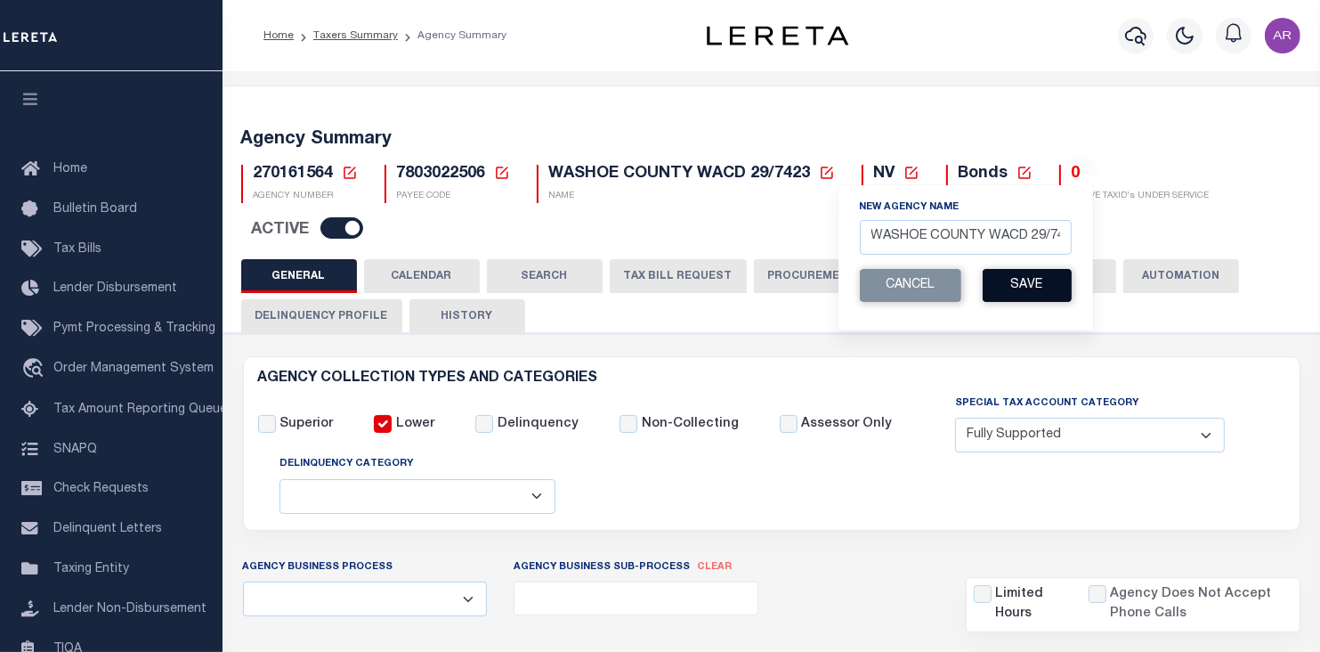
click at [1043, 289] on button "Save" at bounding box center [1027, 285] width 89 height 33
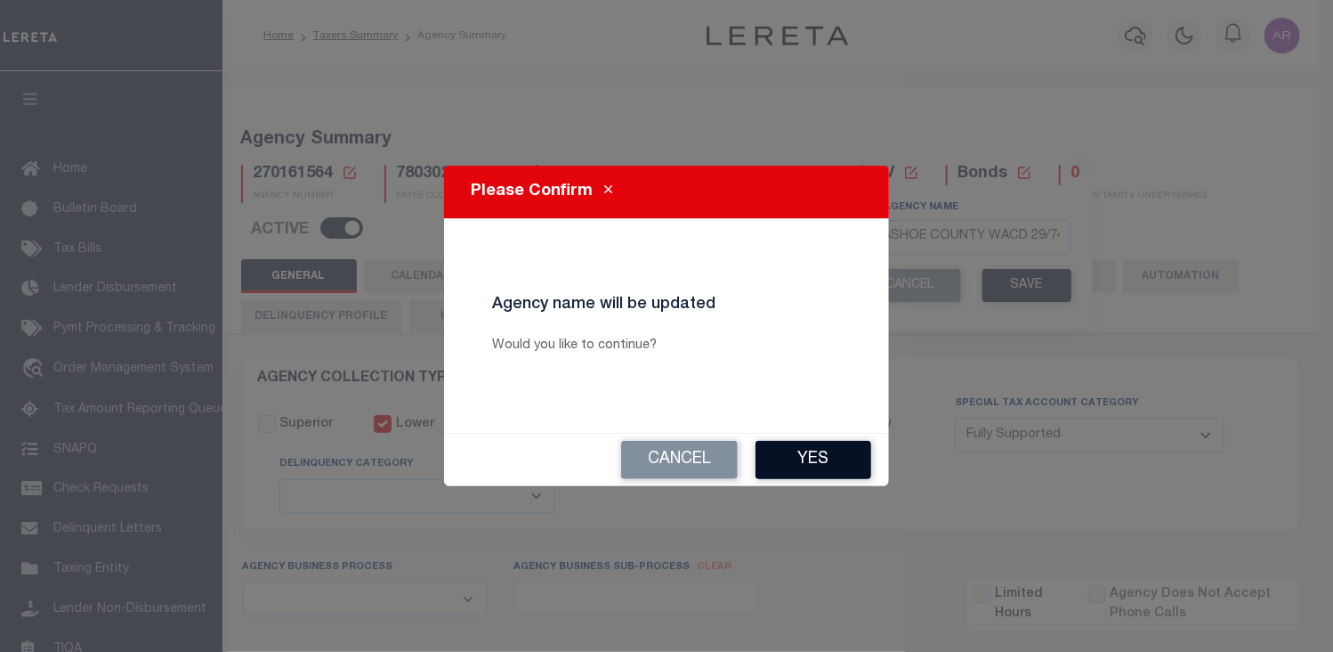
click at [823, 451] on button "Yes" at bounding box center [814, 460] width 116 height 38
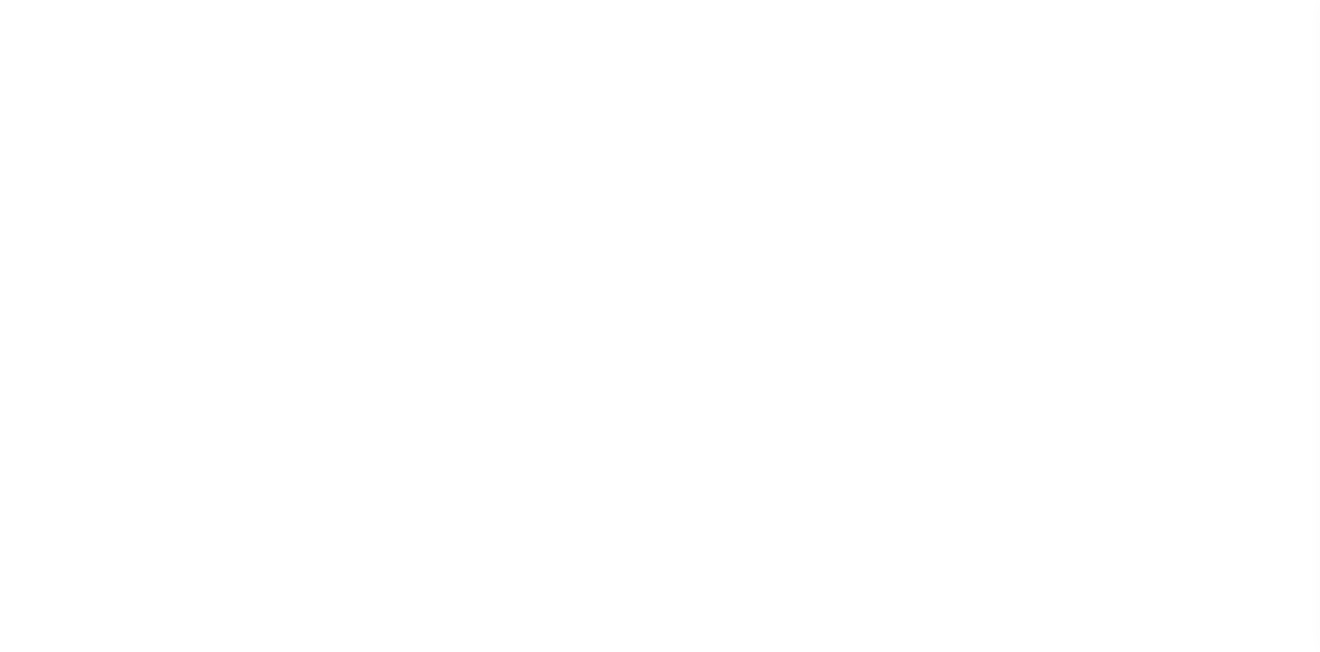
select select "1"
select select
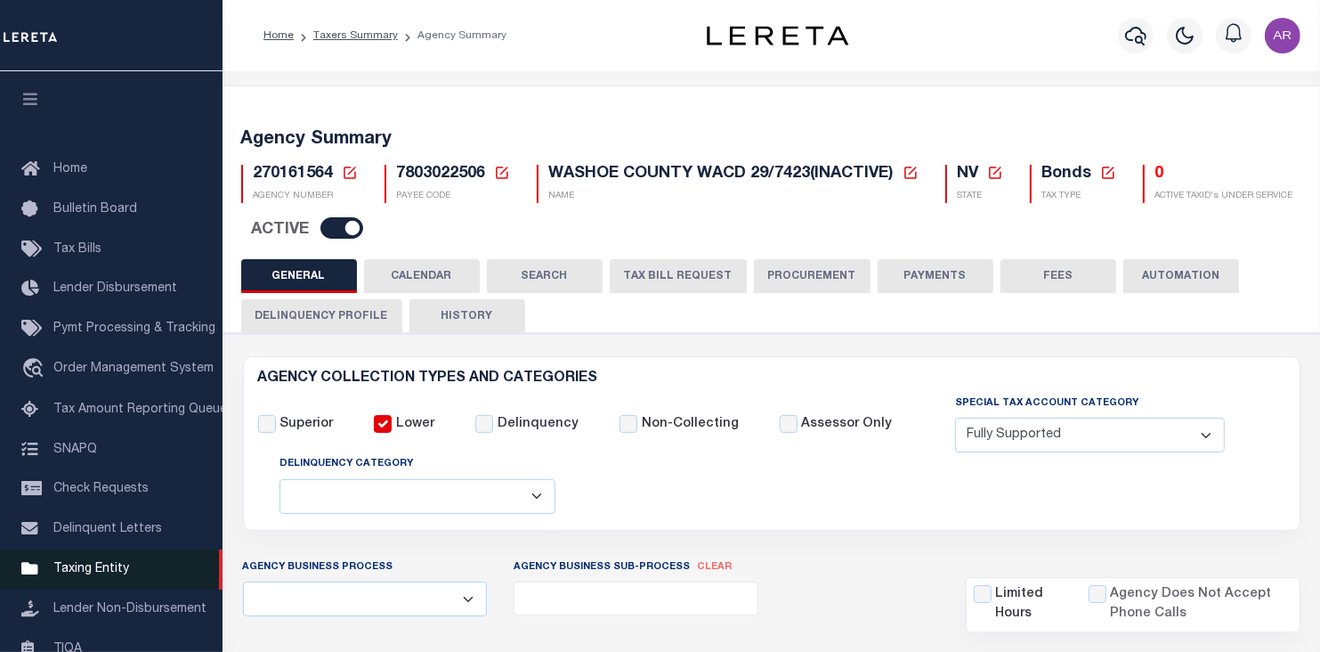
click at [92, 575] on span "Taxing Entity" at bounding box center [91, 569] width 76 height 12
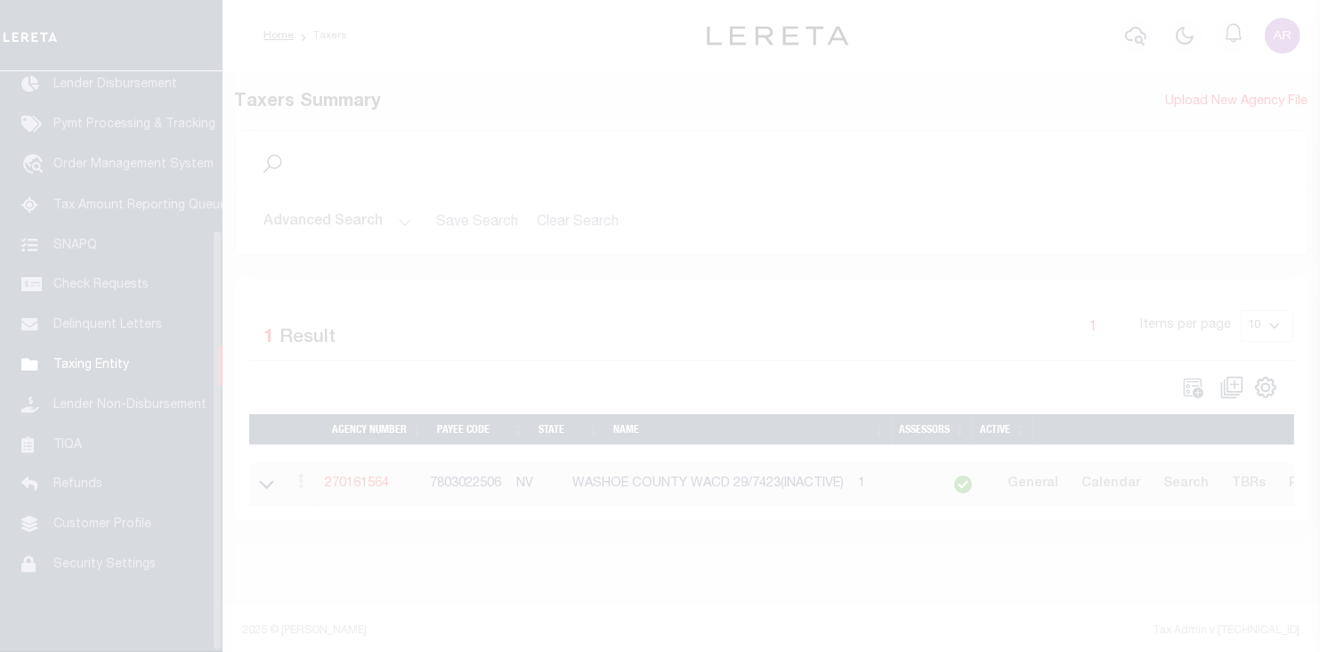
scroll to position [218, 0]
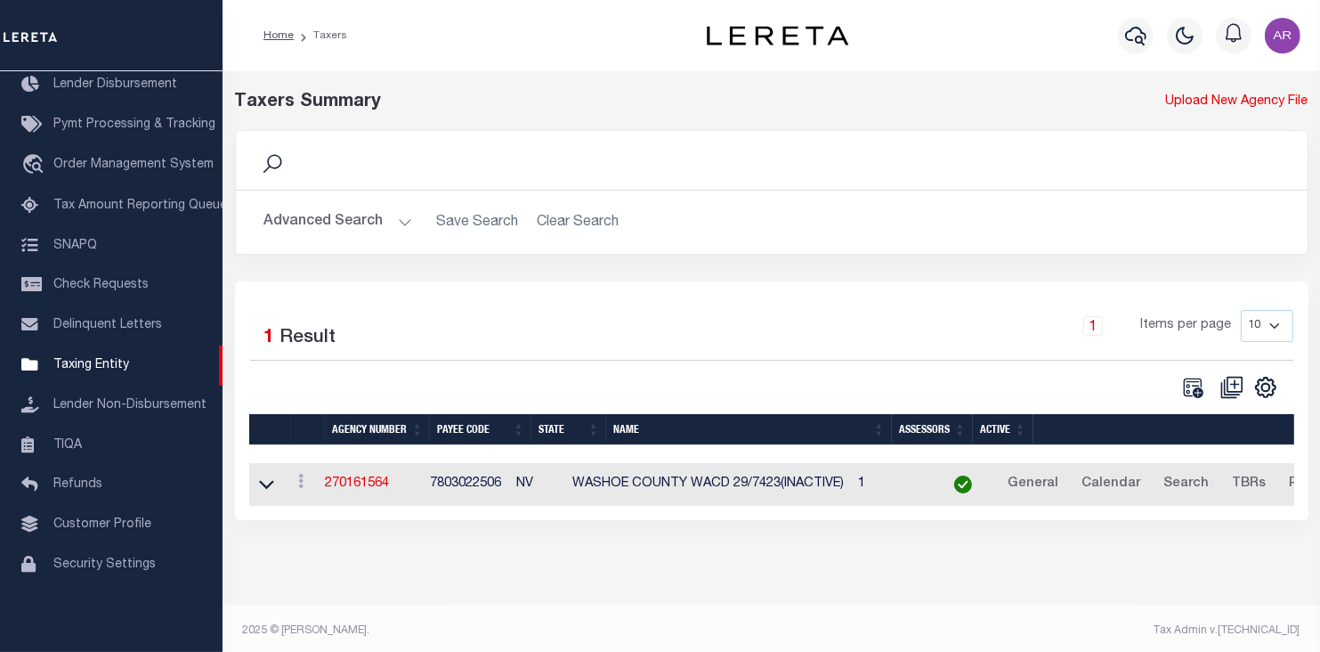
click at [401, 220] on button "Advanced Search" at bounding box center [338, 222] width 148 height 35
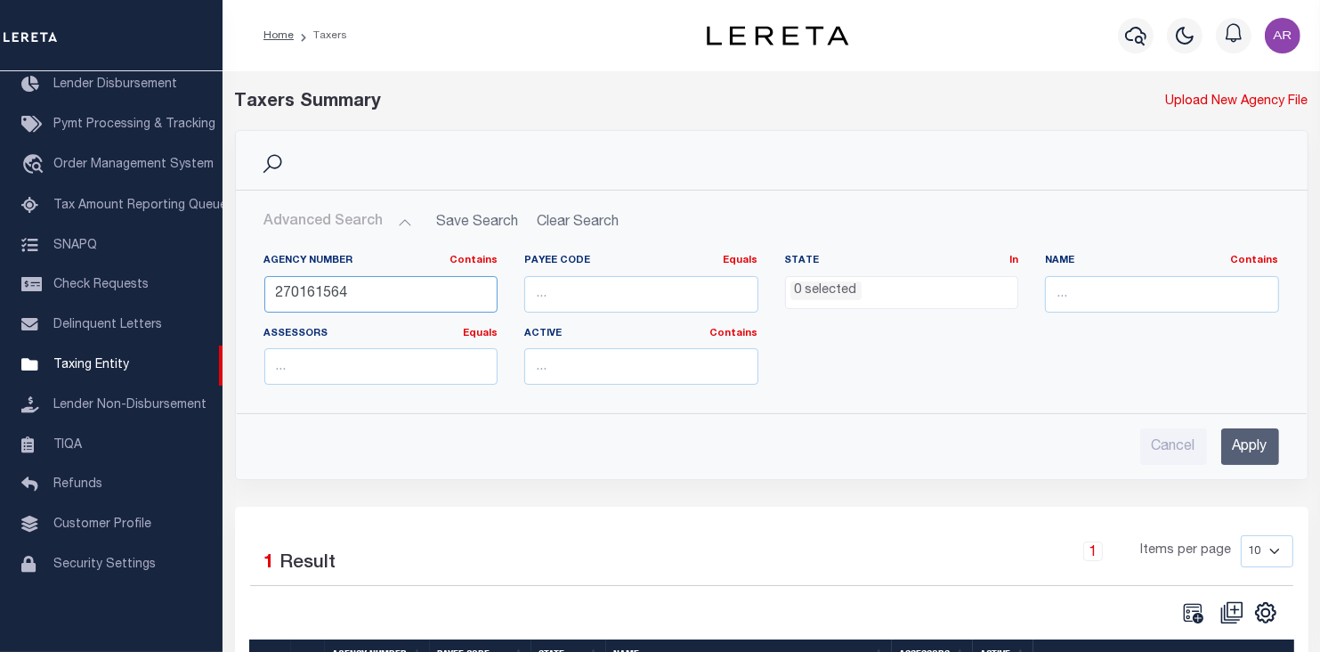
drag, startPoint x: 370, startPoint y: 287, endPoint x: 265, endPoint y: 291, distance: 105.1
click at [265, 291] on input "270161564" at bounding box center [381, 294] width 234 height 36
type input "310010201"
click at [1261, 448] on input "Apply" at bounding box center [1250, 446] width 58 height 36
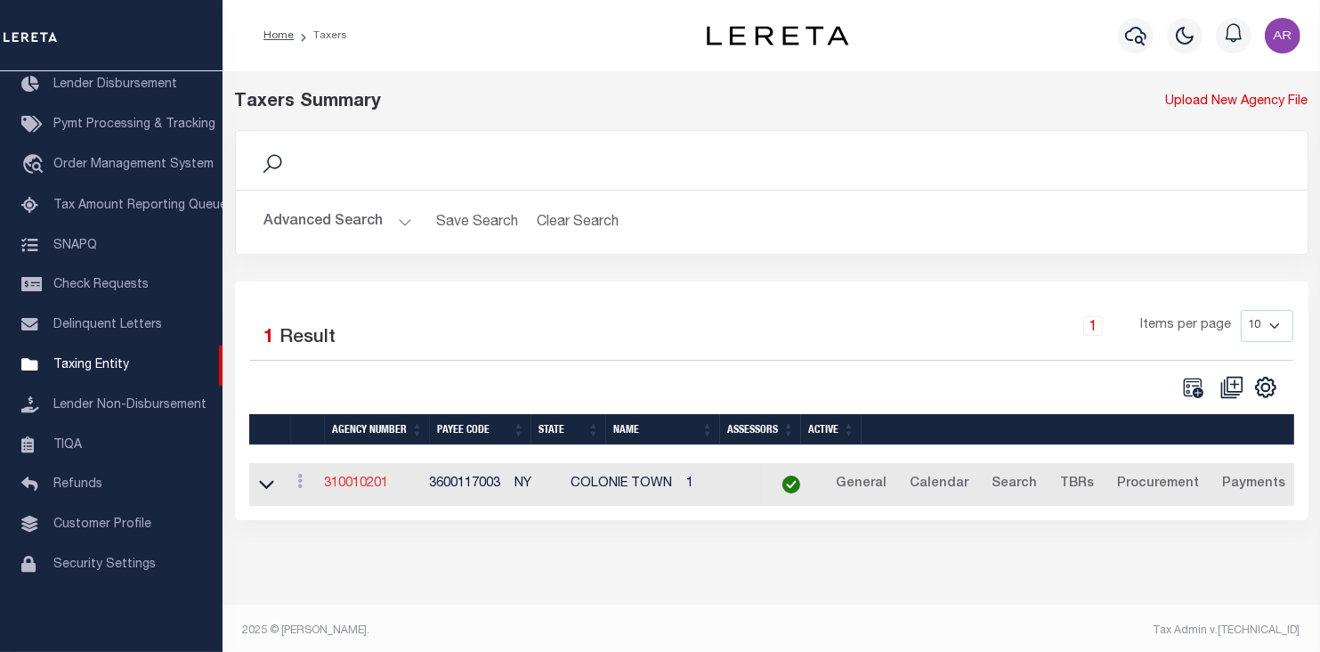
click at [383, 485] on link "310010201" at bounding box center [357, 483] width 64 height 12
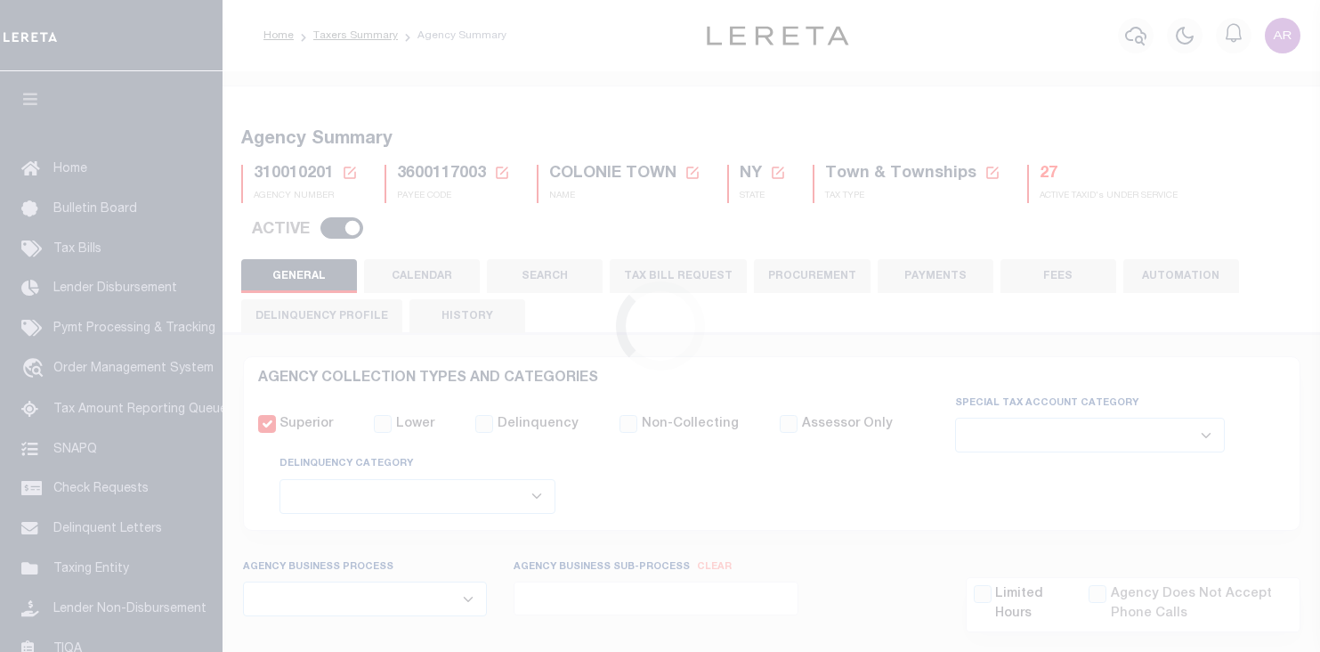
select select
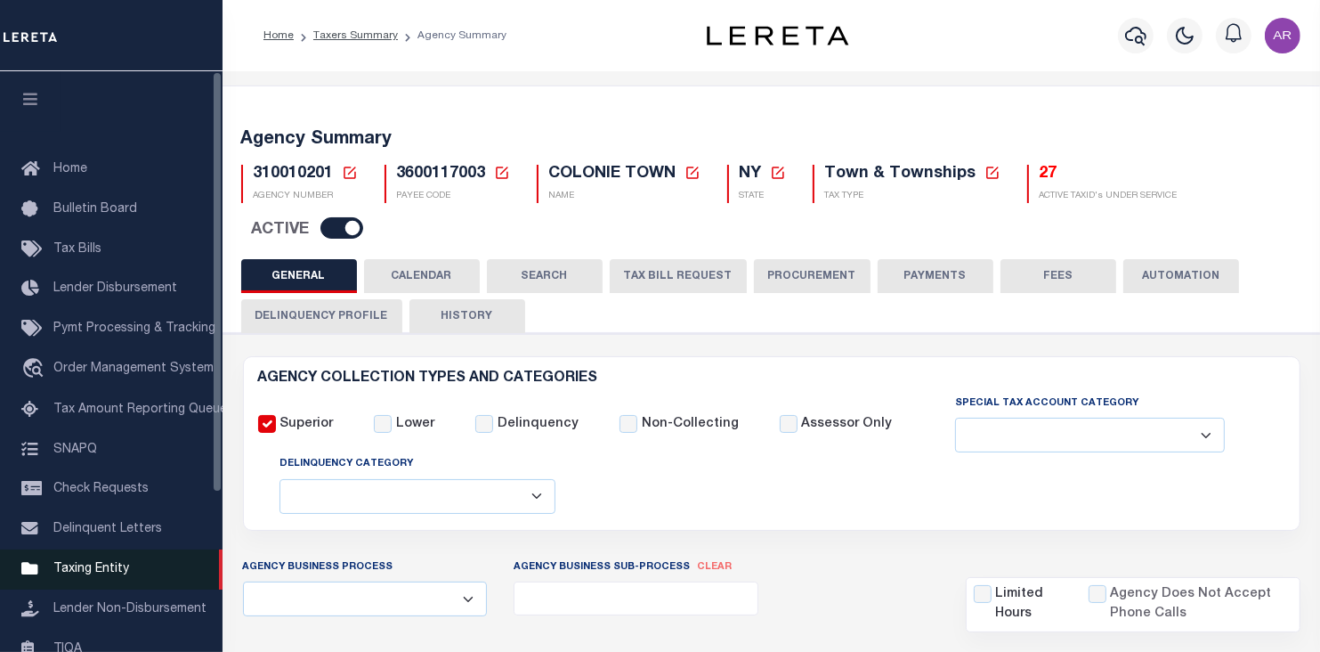
click at [93, 575] on span "Taxing Entity" at bounding box center [91, 569] width 76 height 12
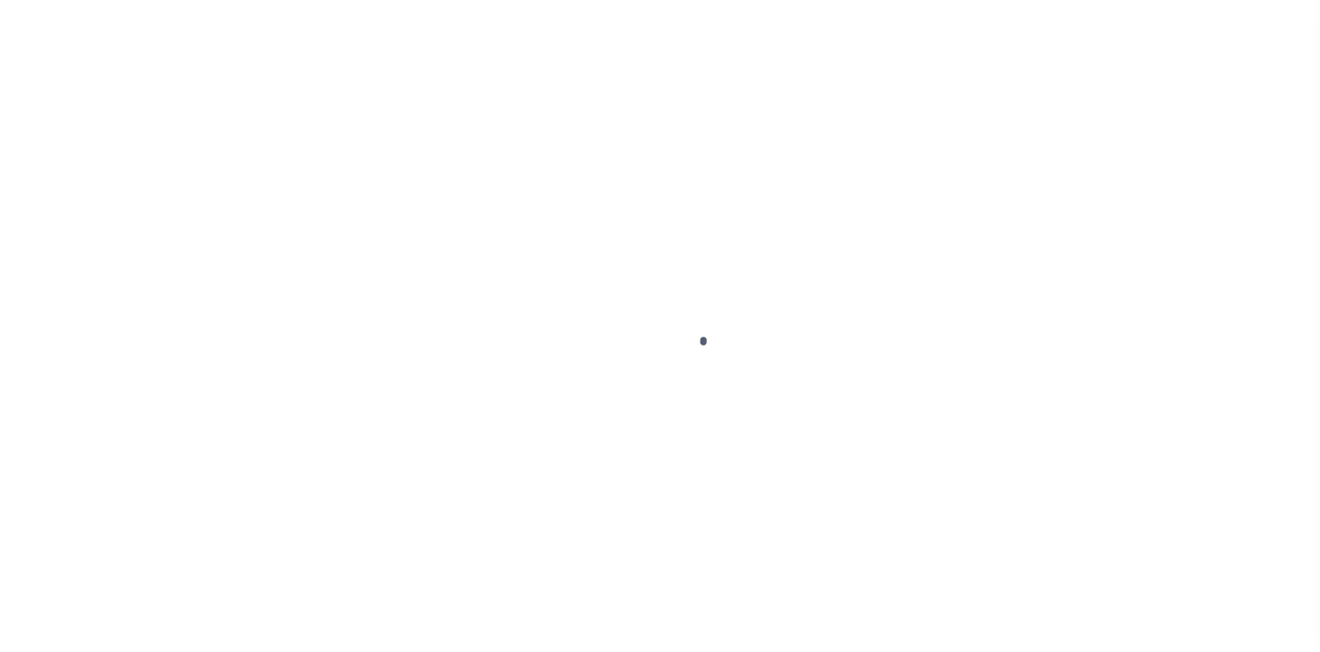
scroll to position [218, 0]
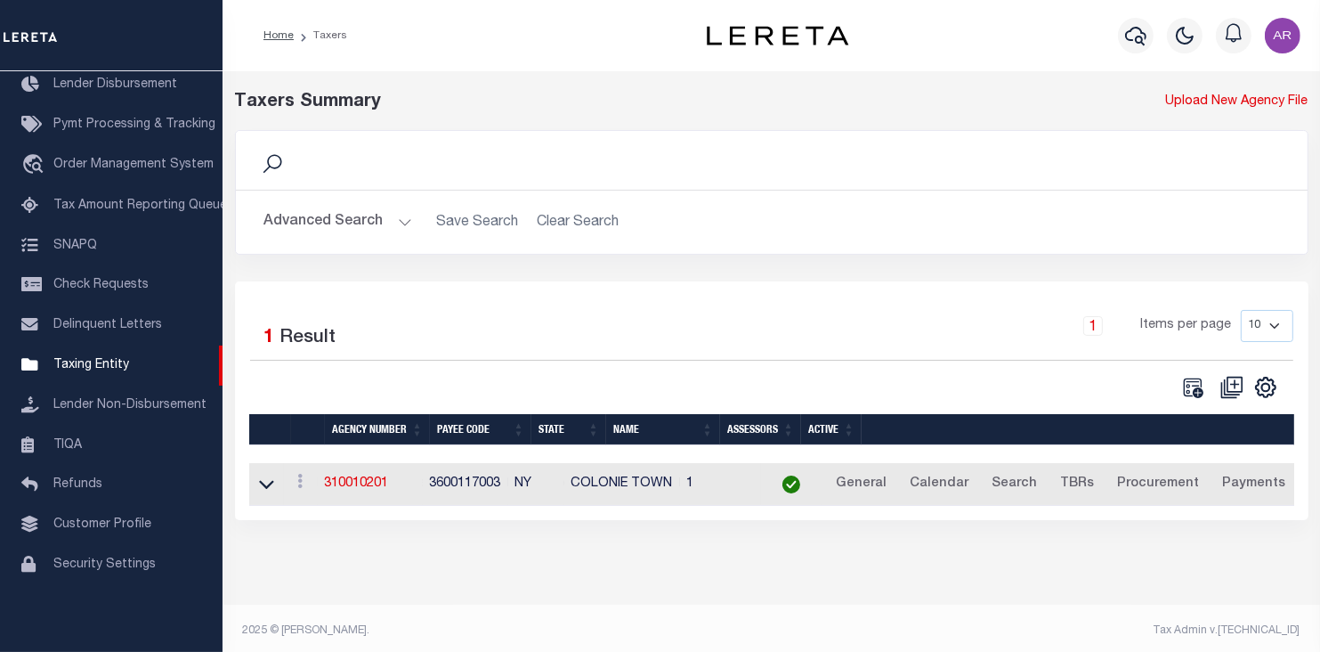
click at [401, 218] on button "Advanced Search" at bounding box center [338, 222] width 148 height 35
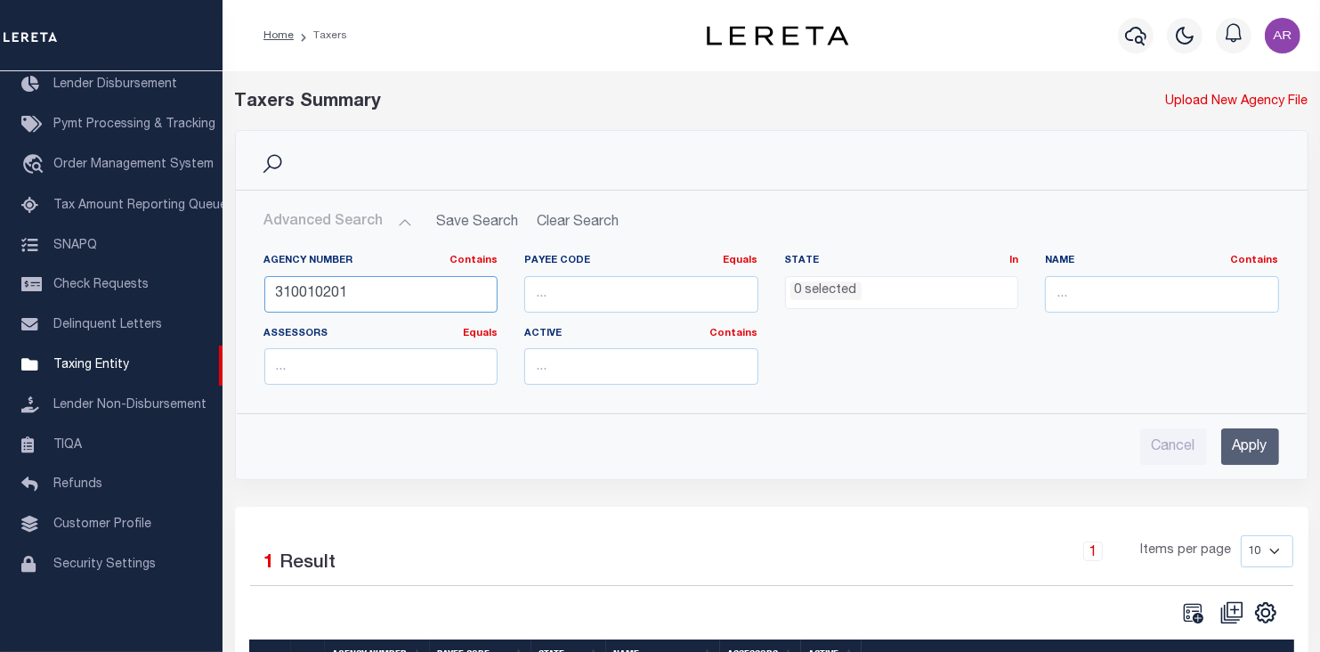
drag, startPoint x: 369, startPoint y: 288, endPoint x: 257, endPoint y: 290, distance: 112.2
click at [257, 290] on div "Agency Number Contains Contains Is 310010201" at bounding box center [381, 290] width 261 height 73
click at [1261, 446] on input "Apply" at bounding box center [1250, 446] width 58 height 36
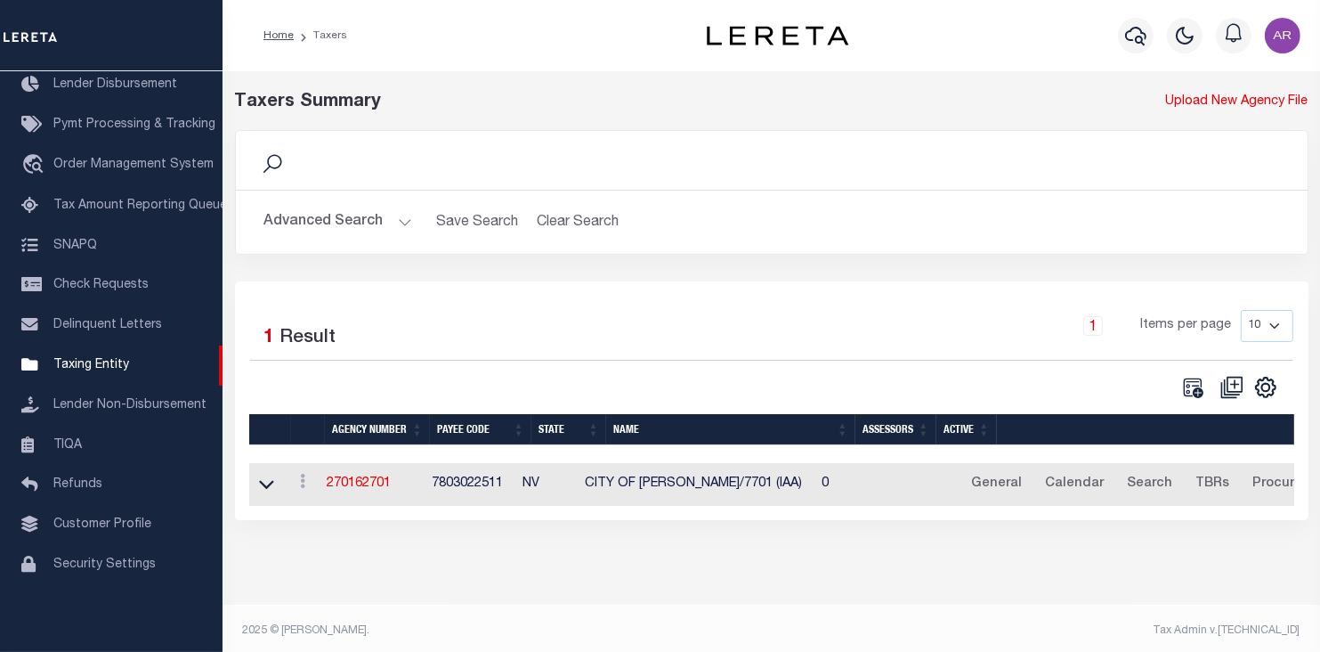
click at [398, 220] on button "Advanced Search" at bounding box center [338, 222] width 148 height 35
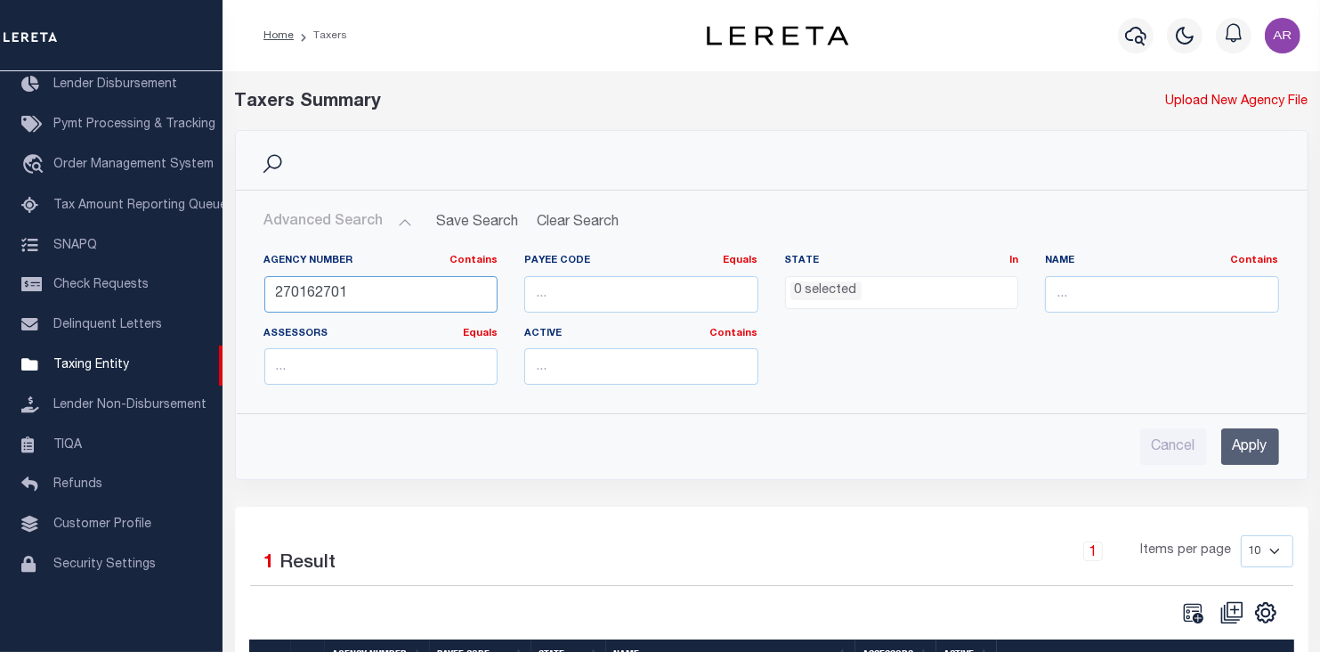
drag, startPoint x: 314, startPoint y: 289, endPoint x: 450, endPoint y: 291, distance: 135.3
click at [450, 291] on input "270162701" at bounding box center [381, 294] width 234 height 36
type input "270161564"
click at [1248, 443] on input "Apply" at bounding box center [1250, 446] width 58 height 36
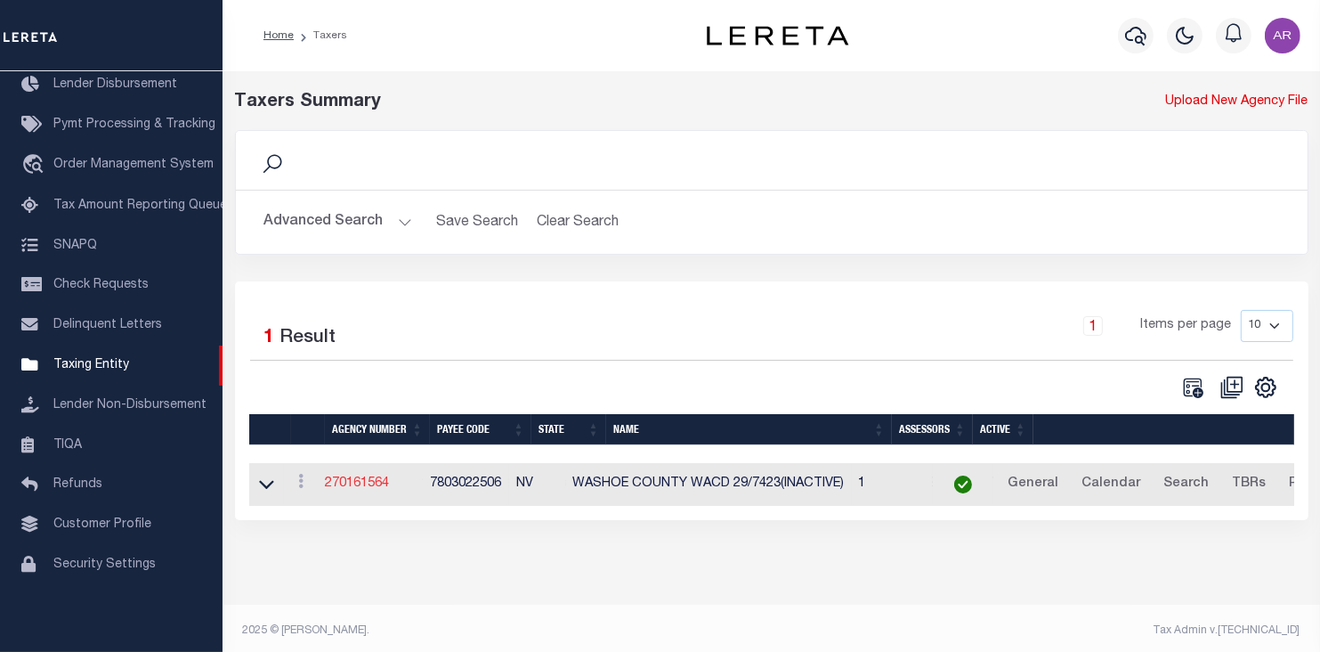
click at [367, 482] on link "270161564" at bounding box center [357, 483] width 64 height 12
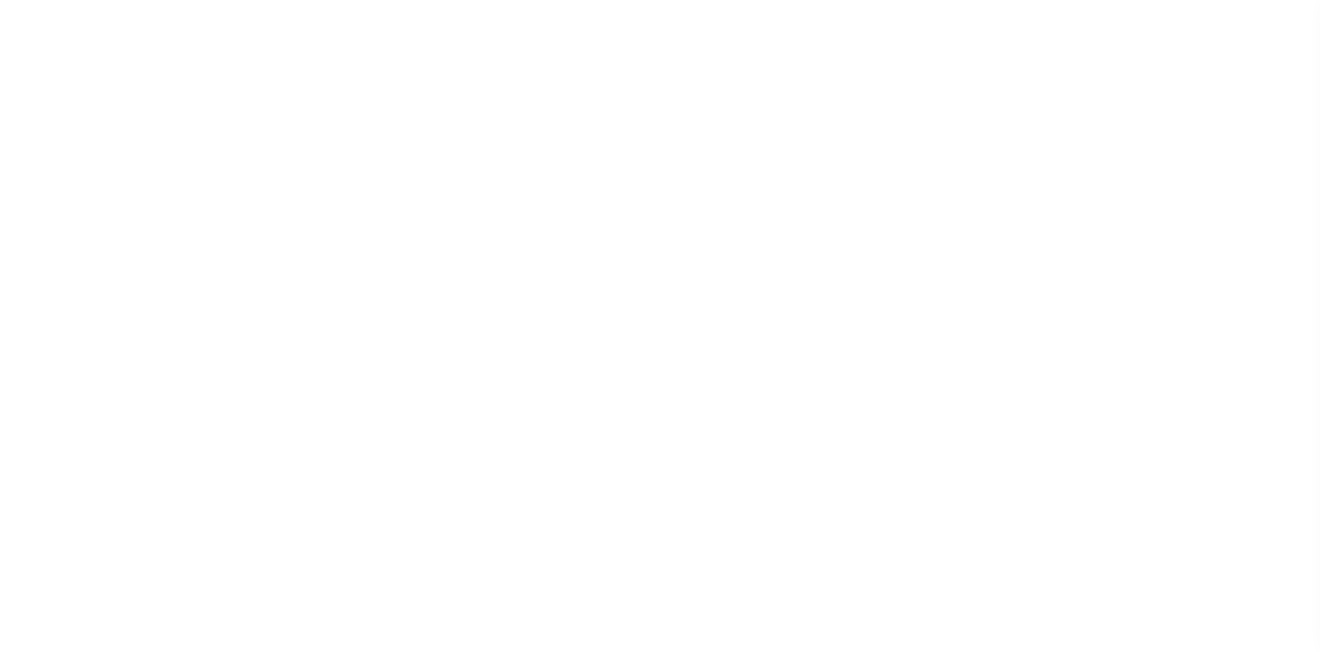
select select "1"
select select
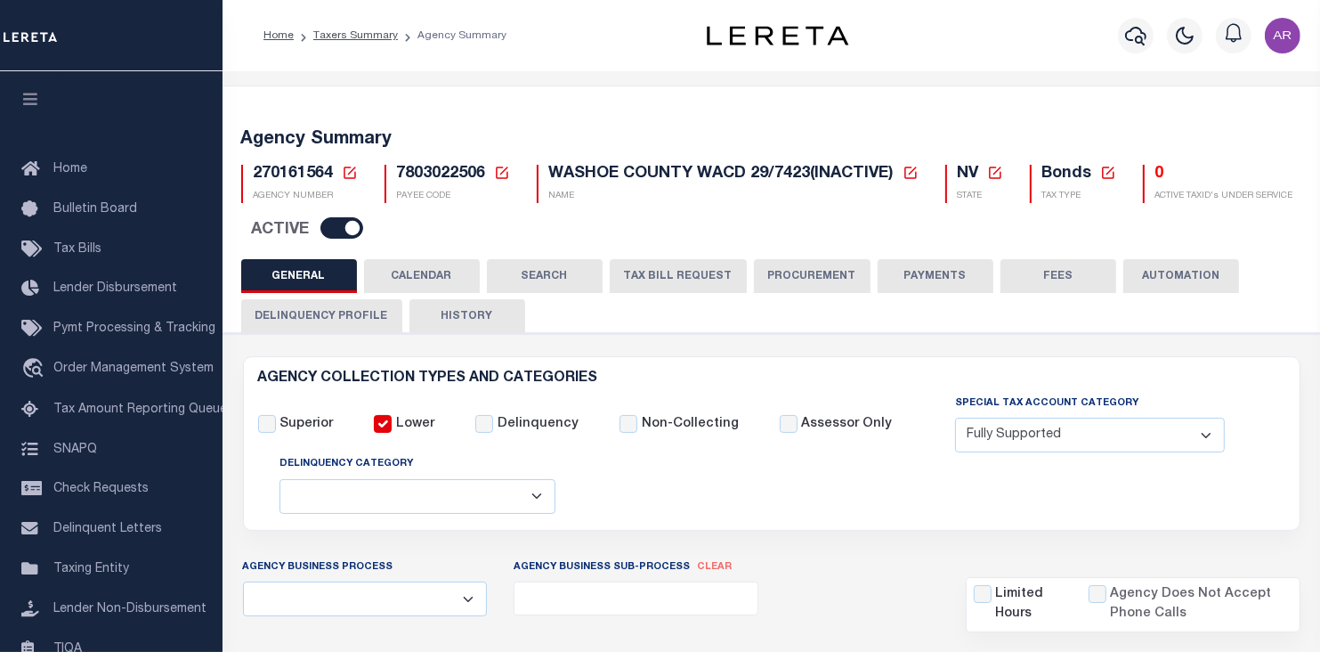
click at [358, 229] on input "checkbox" at bounding box center [341, 227] width 43 height 21
checkbox input "false"
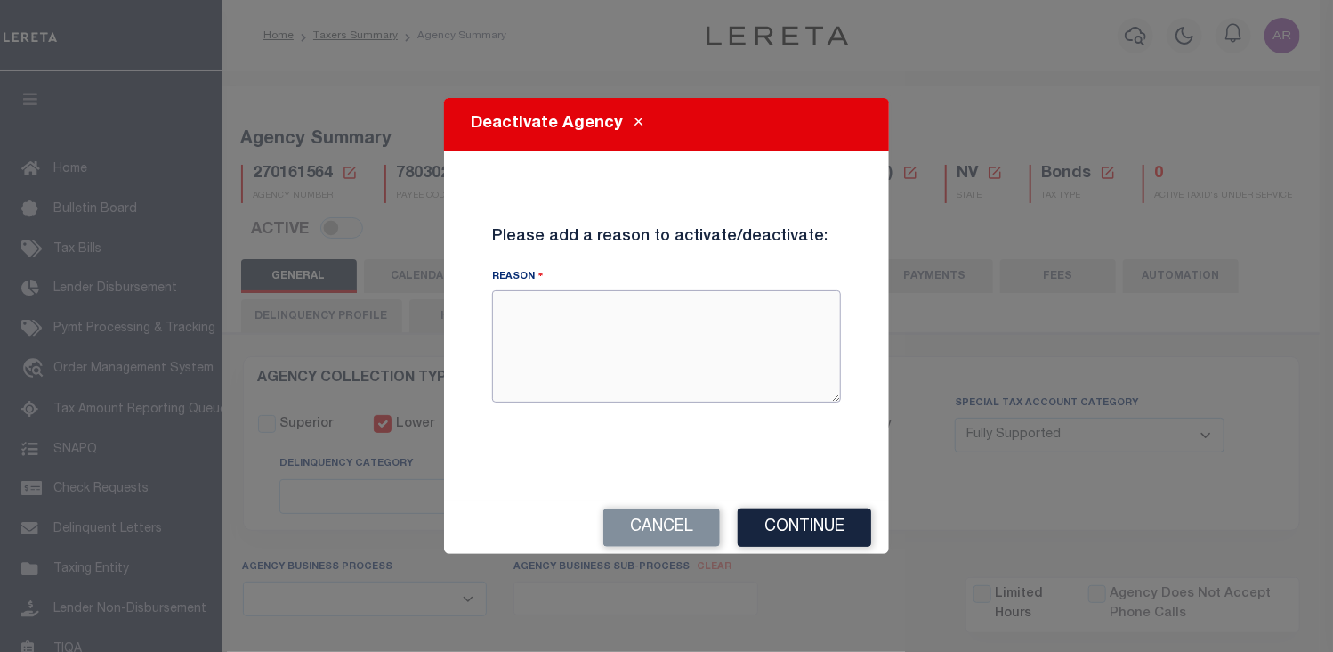
click at [539, 313] on textarea "Reason" at bounding box center [666, 346] width 349 height 112
type textarea "District matured and is now paid in full."
click at [809, 532] on button "Continue" at bounding box center [805, 527] width 134 height 38
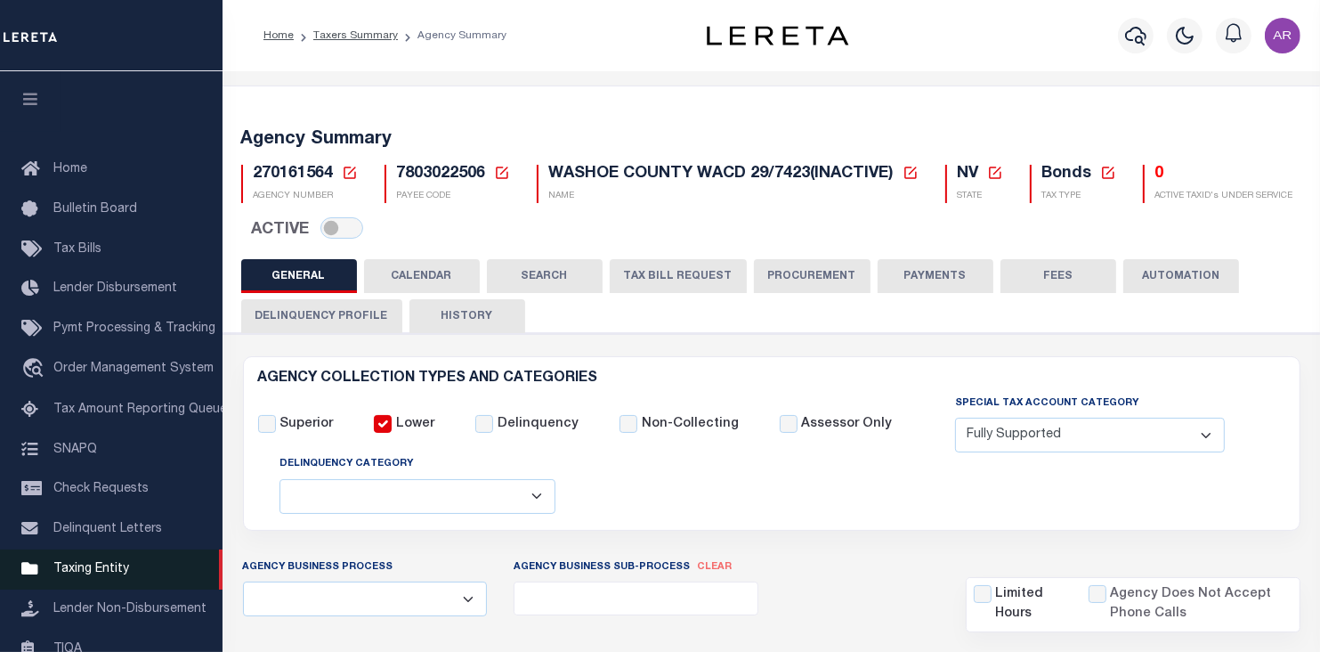
click at [99, 575] on span "Taxing Entity" at bounding box center [91, 569] width 76 height 12
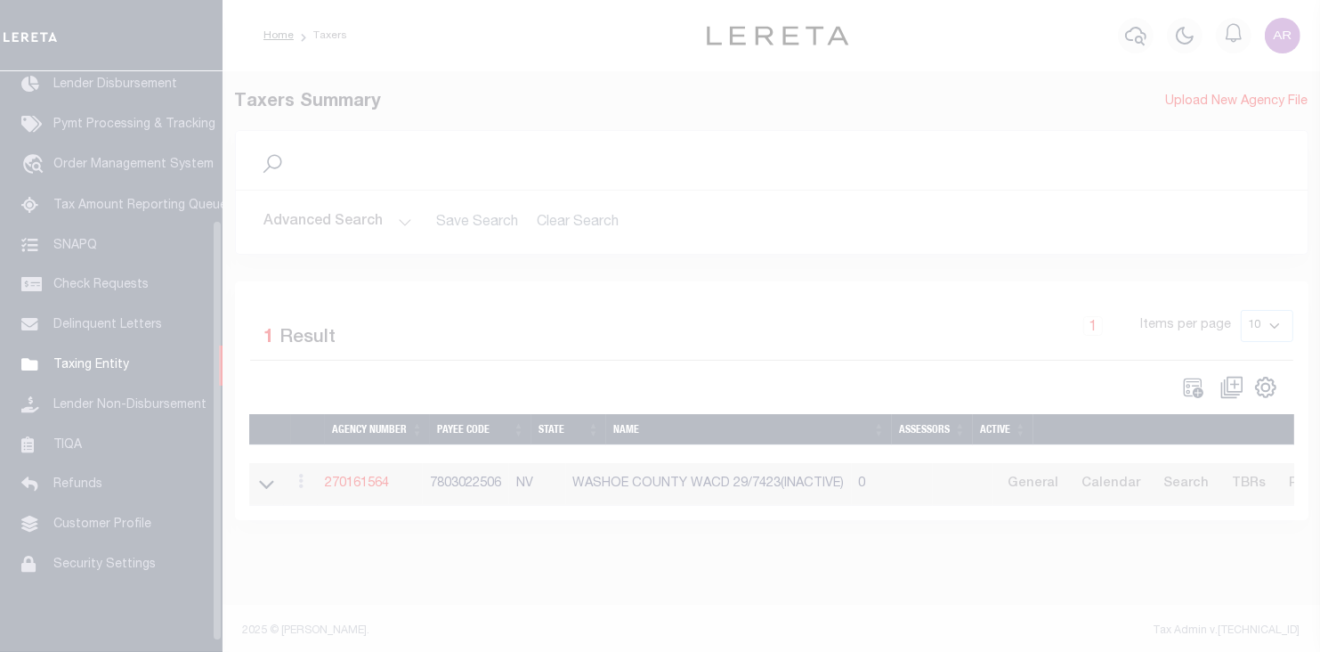
scroll to position [218, 0]
